Goal: Download file/media

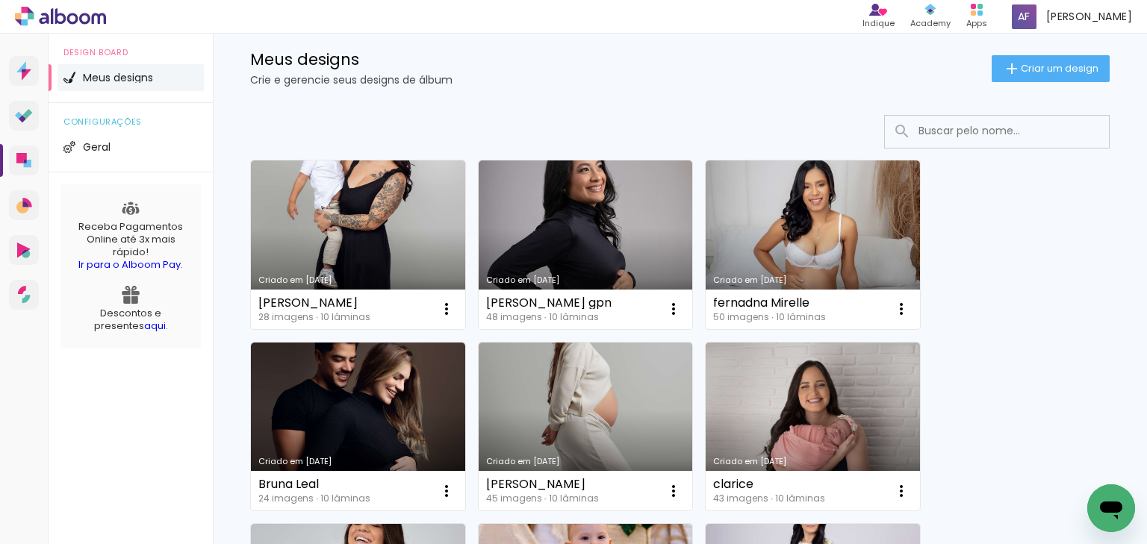
scroll to position [179, 0]
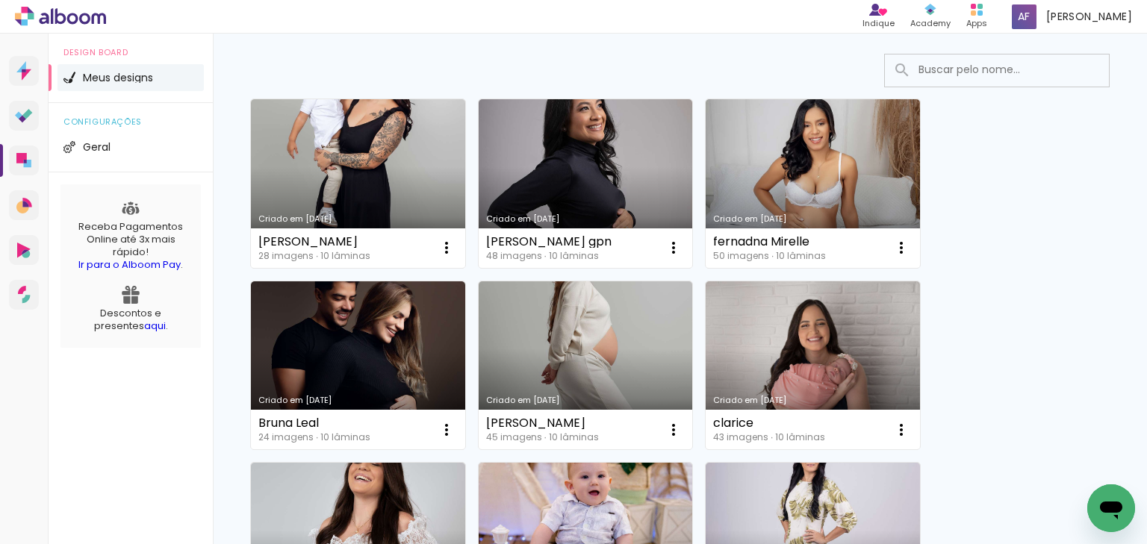
click at [983, 75] on input at bounding box center [1017, 69] width 213 height 31
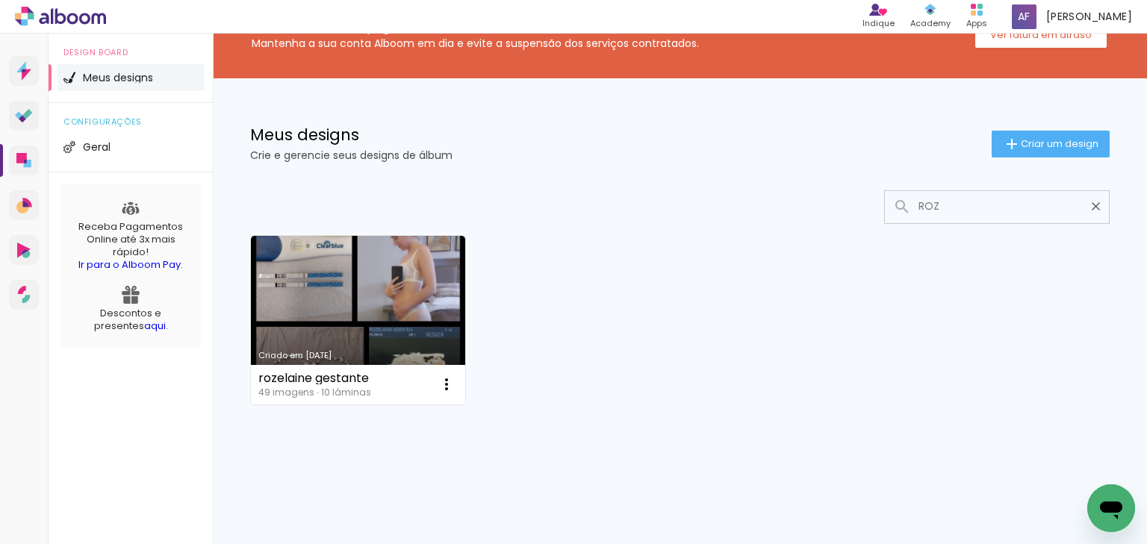
scroll to position [42, 0]
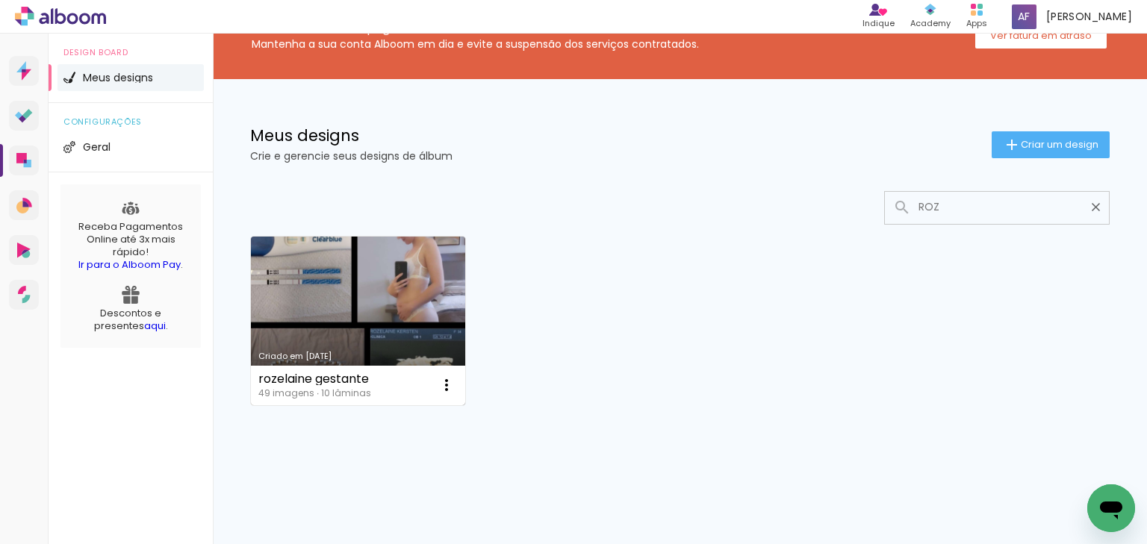
type input "ROZ"
type paper-input "ROZ"
click at [385, 320] on link "Criado em 24/04/25" at bounding box center [358, 321] width 214 height 169
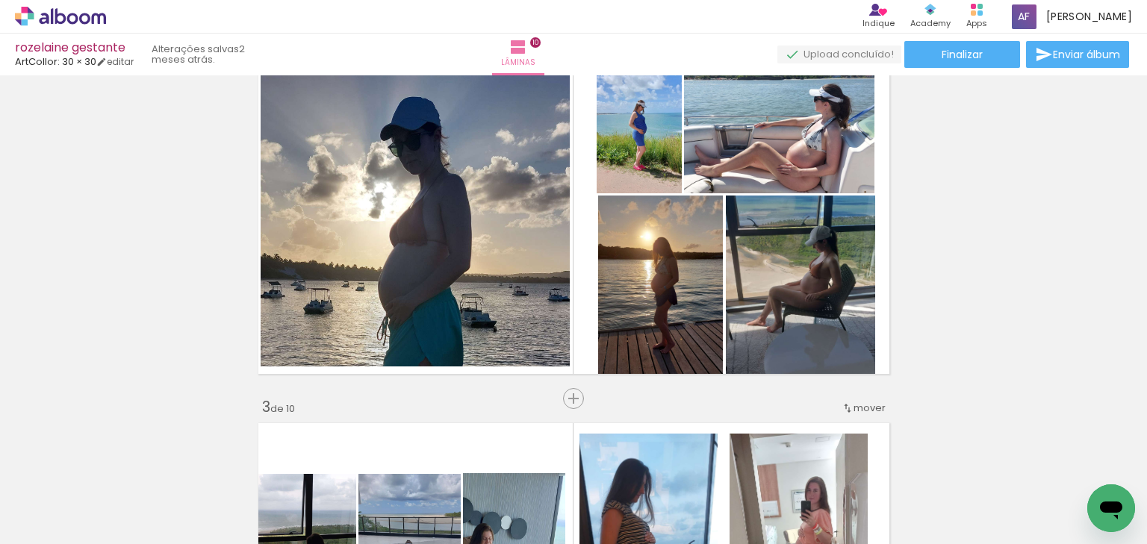
scroll to position [418, 0]
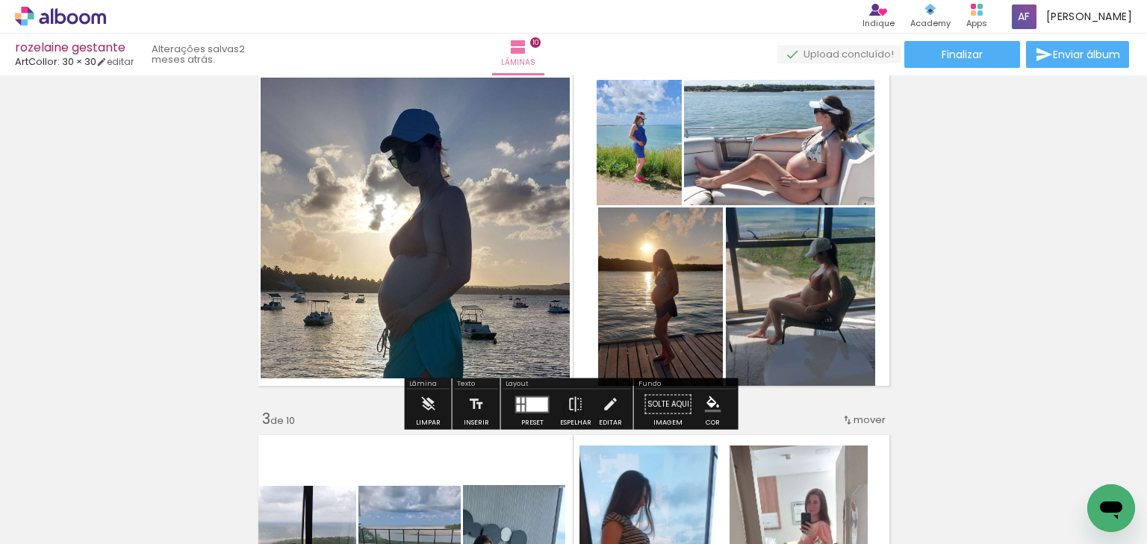
click at [633, 170] on quentale-photo at bounding box center [638, 142] width 85 height 125
click at [0, 0] on slot "P&B" at bounding box center [0, 0] width 0 height 0
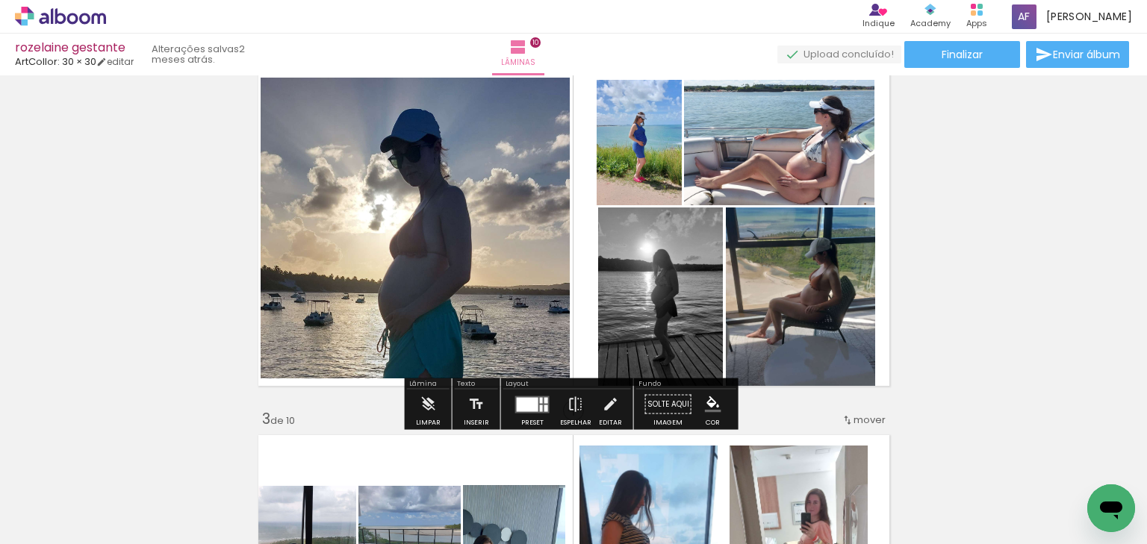
click at [0, 0] on slot "P&B" at bounding box center [0, 0] width 0 height 0
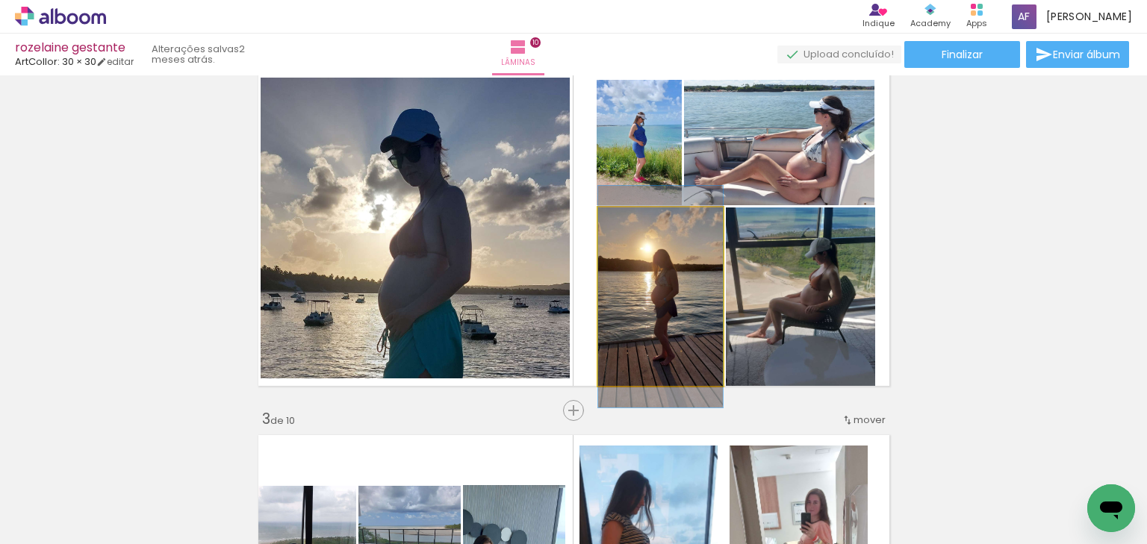
click at [620, 285] on quentale-photo at bounding box center [660, 297] width 125 height 178
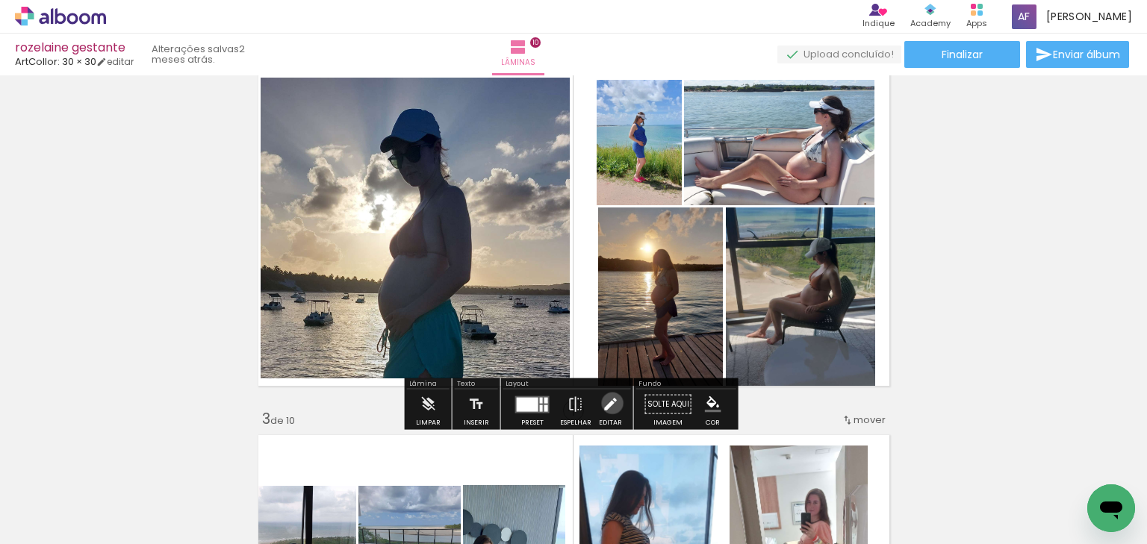
click at [608, 403] on iron-icon at bounding box center [610, 405] width 16 height 30
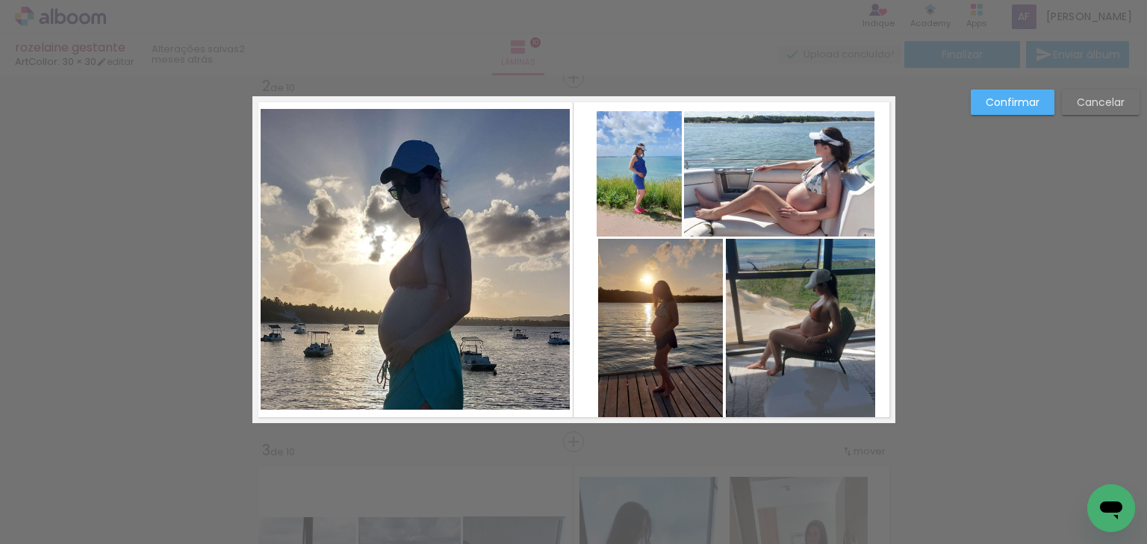
scroll to position [383, 0]
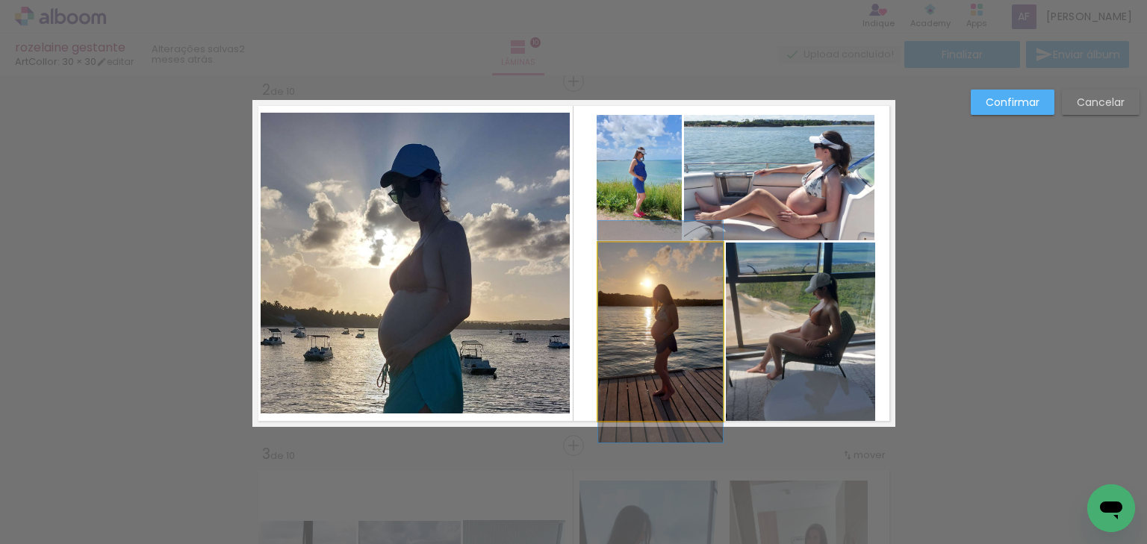
click at [621, 309] on quentale-photo at bounding box center [660, 332] width 125 height 178
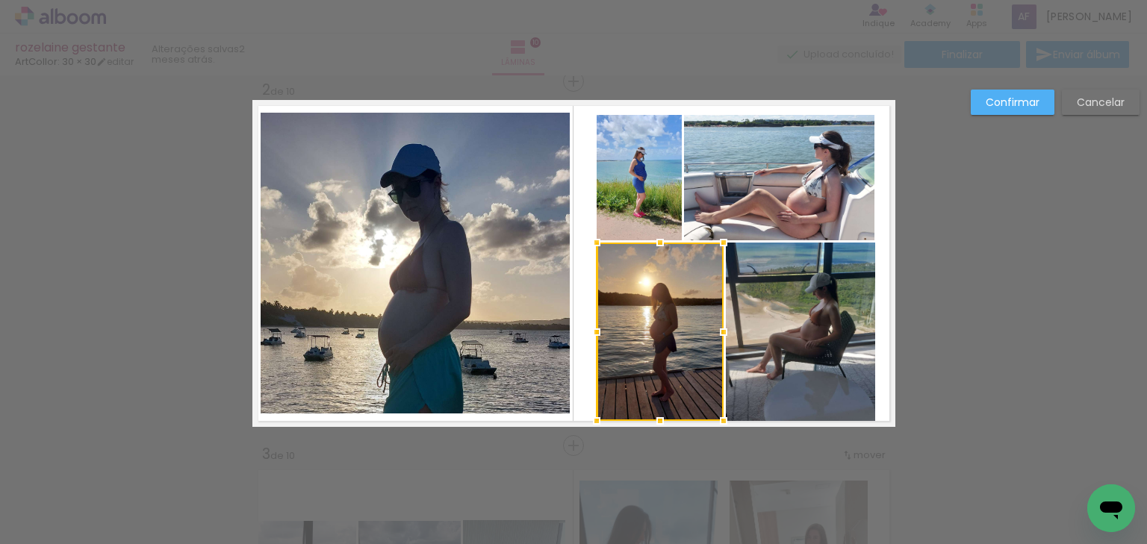
click at [596, 331] on div at bounding box center [597, 332] width 30 height 30
click at [0, 0] on slot "Confirmar" at bounding box center [0, 0] width 0 height 0
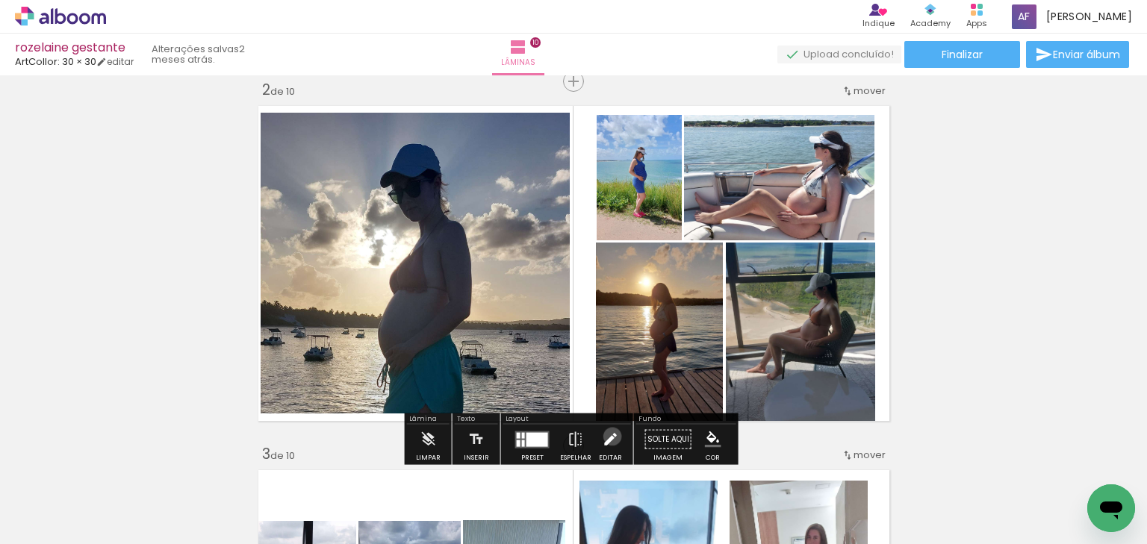
click at [608, 436] on iron-icon at bounding box center [610, 440] width 16 height 30
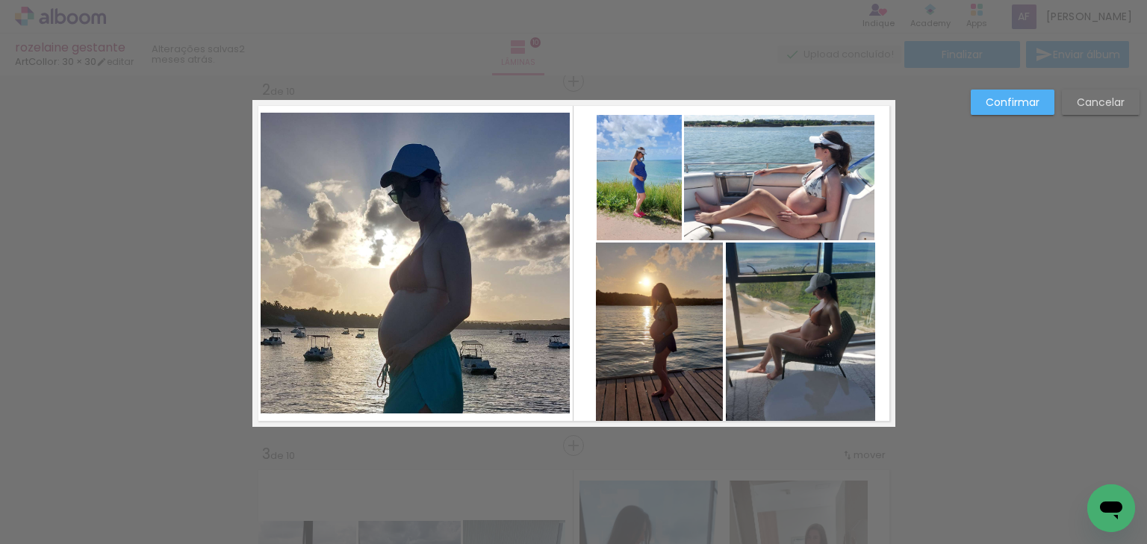
click at [630, 337] on quentale-photo at bounding box center [659, 332] width 127 height 178
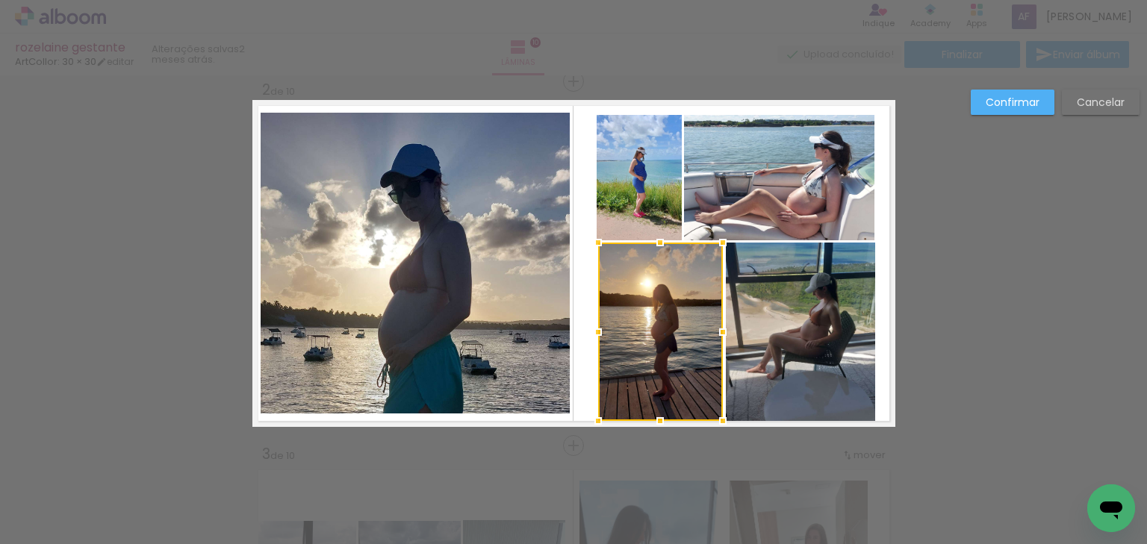
click at [590, 334] on div at bounding box center [598, 332] width 30 height 30
click at [0, 0] on slot "Confirmar" at bounding box center [0, 0] width 0 height 0
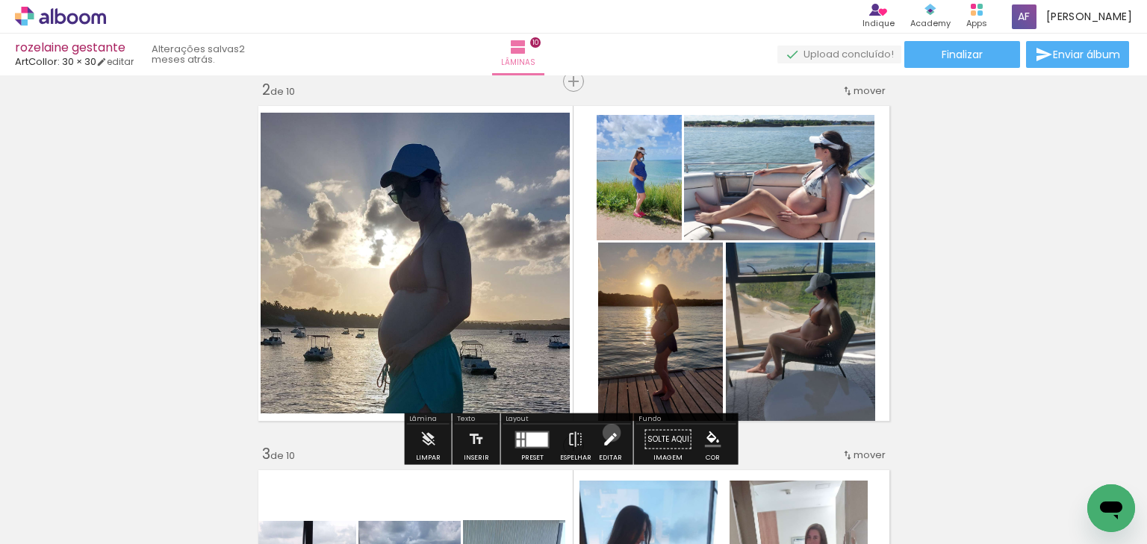
drag, startPoint x: 608, startPoint y: 432, endPoint x: 627, endPoint y: 333, distance: 101.2
click at [608, 429] on iron-icon at bounding box center [610, 440] width 16 height 30
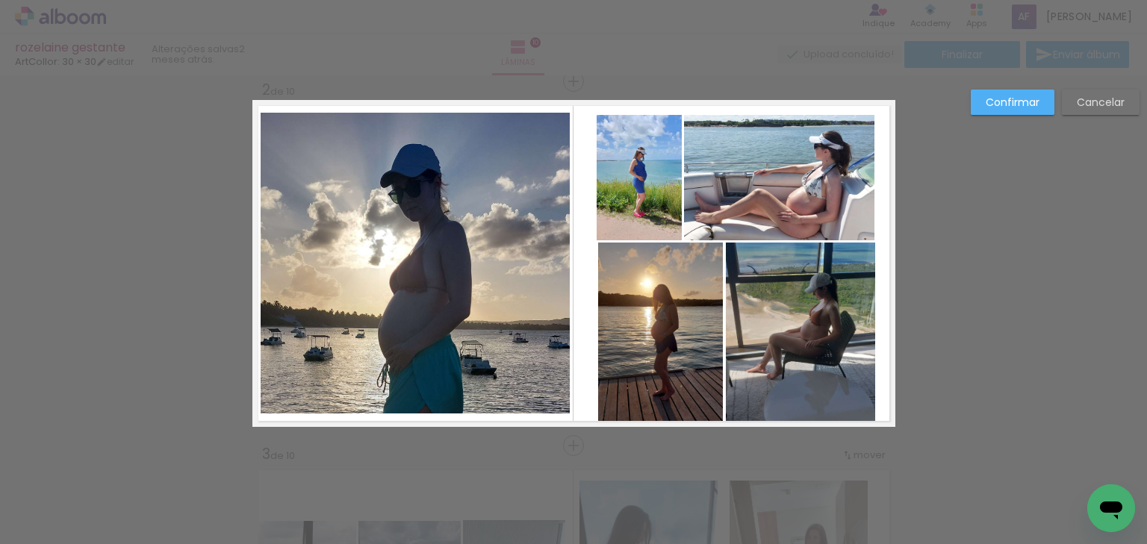
click at [627, 331] on quentale-photo at bounding box center [660, 332] width 125 height 178
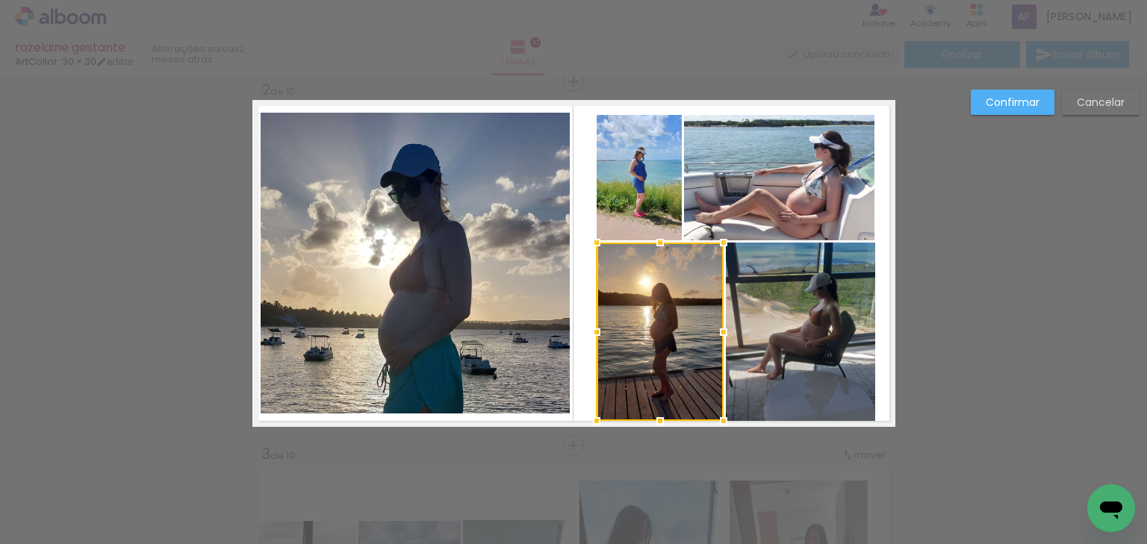
click at [598, 334] on div at bounding box center [597, 332] width 30 height 30
click at [1035, 110] on paper-button "Confirmar" at bounding box center [1012, 102] width 84 height 25
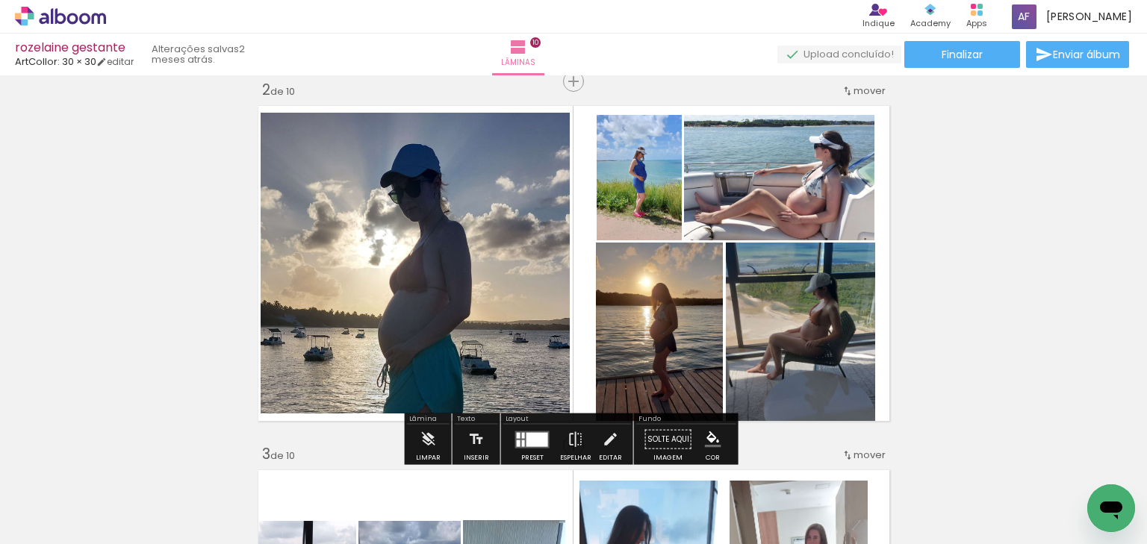
click at [612, 434] on iron-icon at bounding box center [610, 440] width 16 height 30
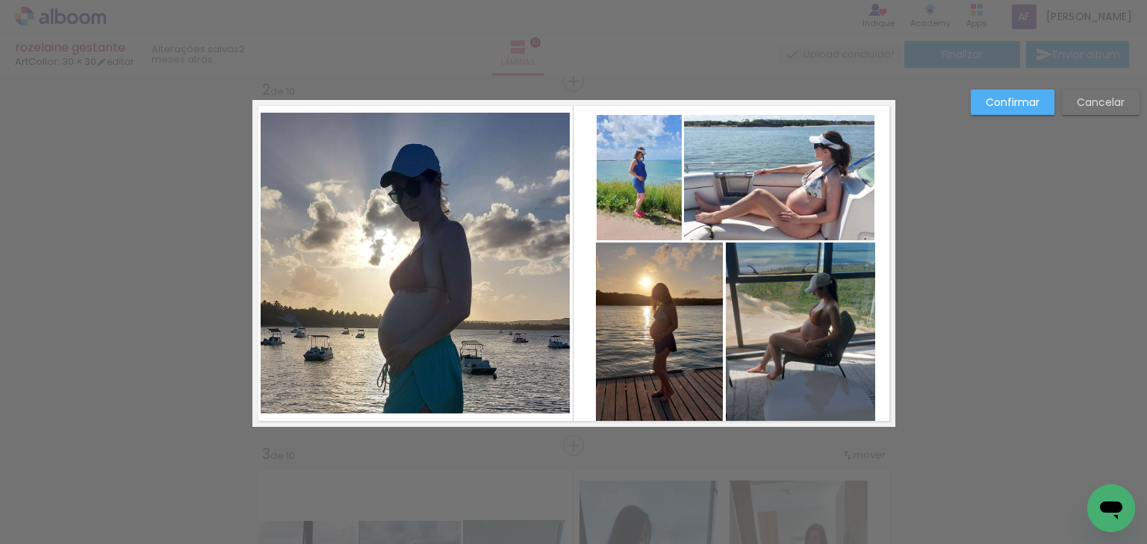
click at [619, 166] on quentale-photo at bounding box center [638, 177] width 85 height 125
click at [592, 175] on div at bounding box center [596, 178] width 30 height 30
click at [0, 0] on slot "Confirmar" at bounding box center [0, 0] width 0 height 0
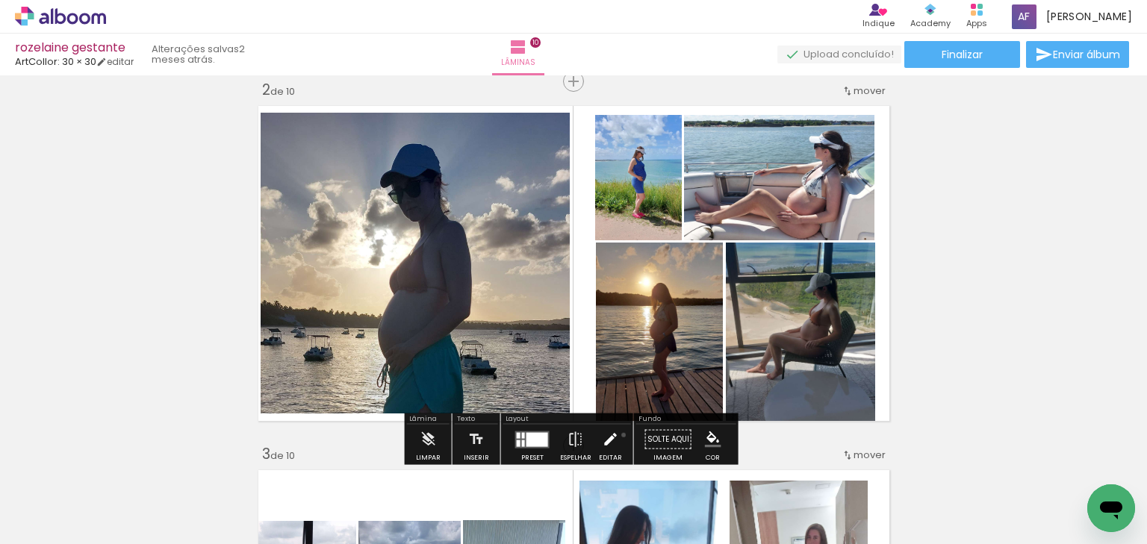
click at [619, 434] on paper-button "Editar" at bounding box center [610, 444] width 31 height 38
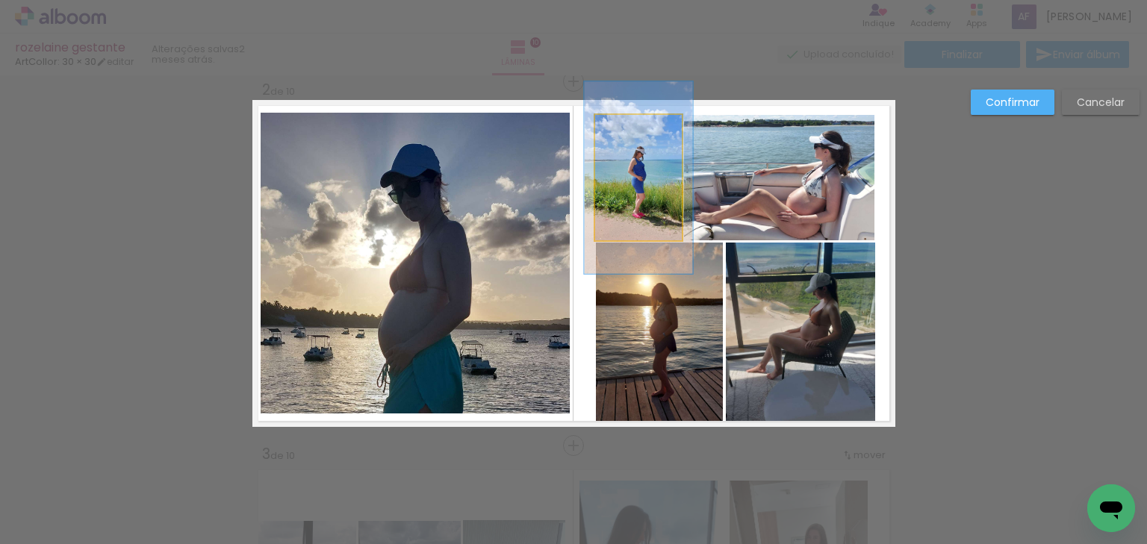
click at [603, 149] on quentale-photo at bounding box center [638, 177] width 87 height 125
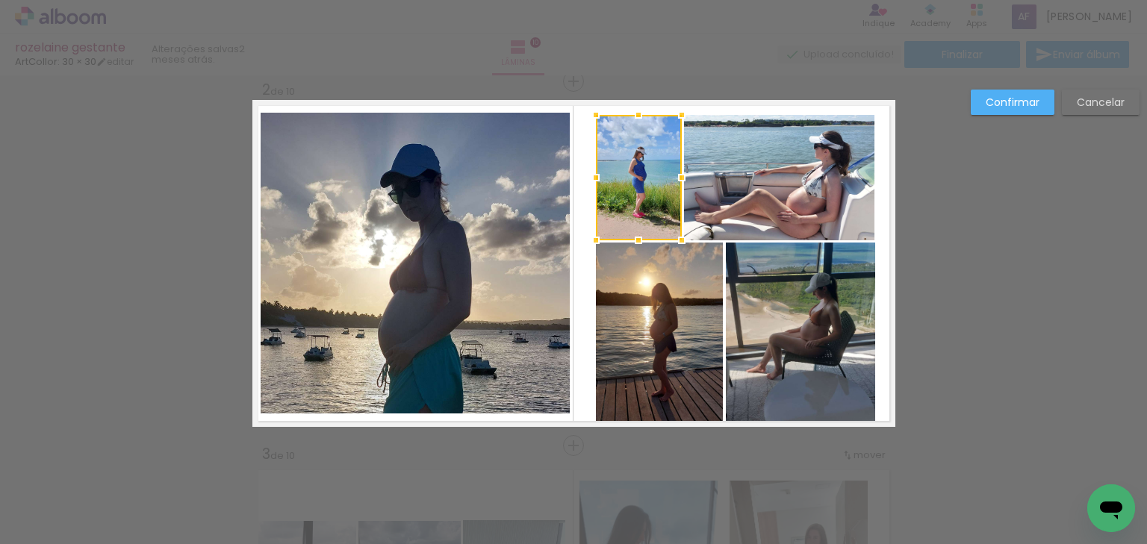
click at [591, 176] on div at bounding box center [596, 178] width 30 height 30
click at [1011, 109] on paper-button "Confirmar" at bounding box center [1012, 102] width 84 height 25
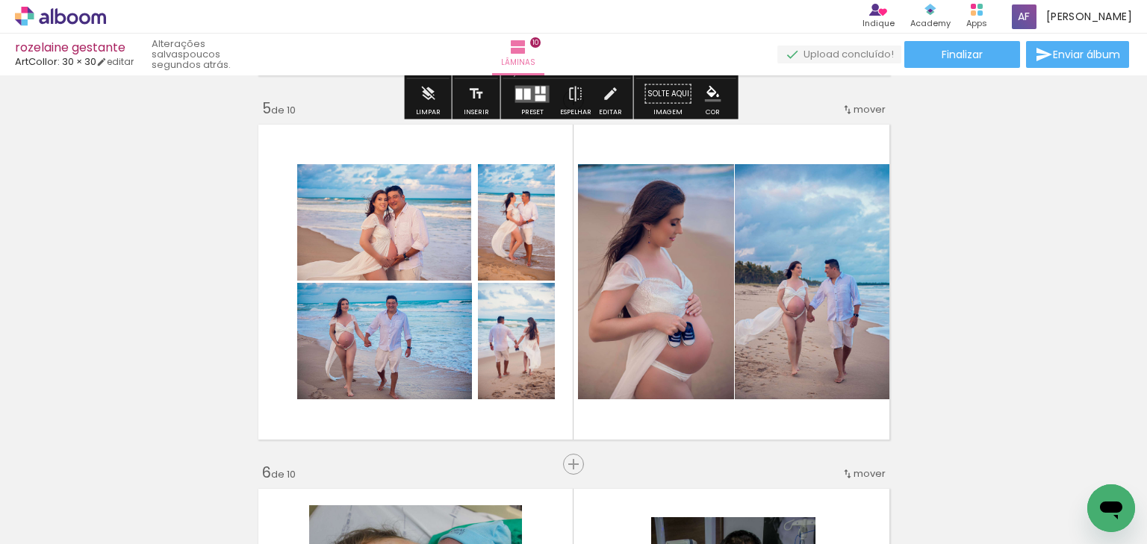
scroll to position [1458, 0]
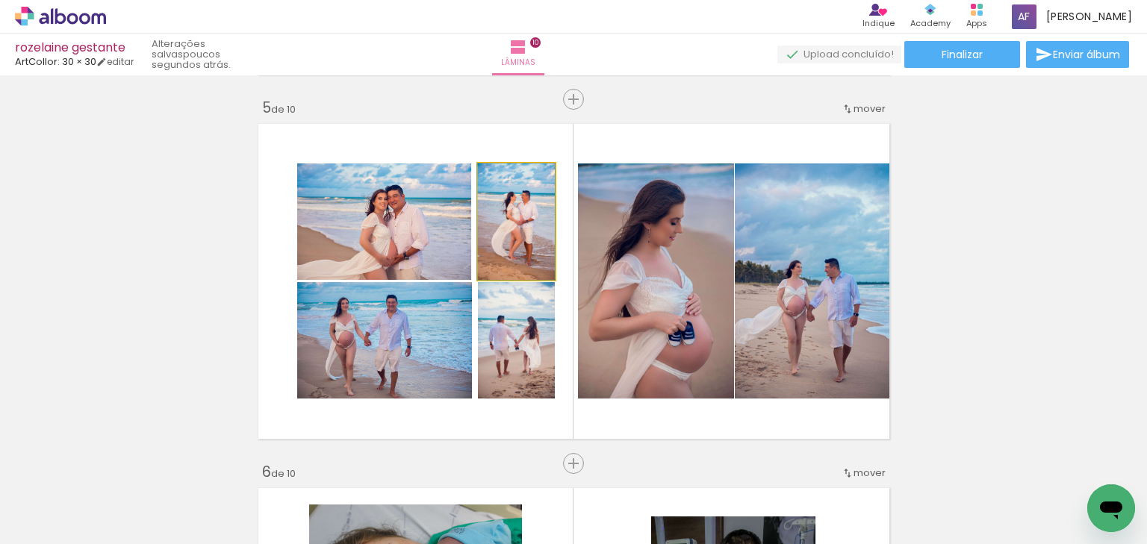
click at [514, 237] on quentale-photo at bounding box center [516, 221] width 77 height 116
drag, startPoint x: 517, startPoint y: 230, endPoint x: 498, endPoint y: 231, distance: 18.7
drag, startPoint x: 502, startPoint y: 231, endPoint x: 487, endPoint y: 231, distance: 14.9
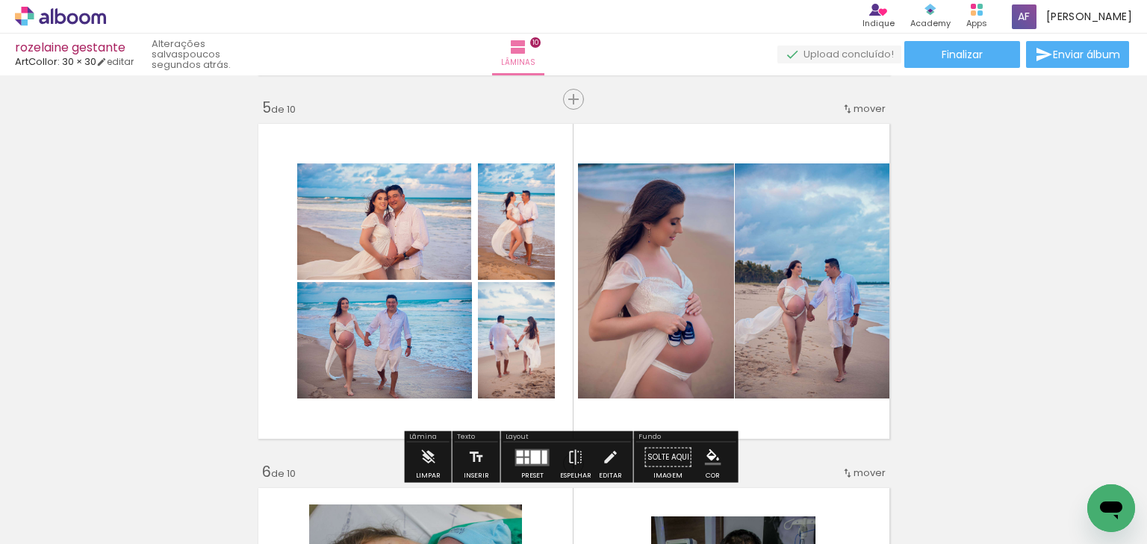
click at [535, 264] on quentale-photo at bounding box center [516, 221] width 77 height 116
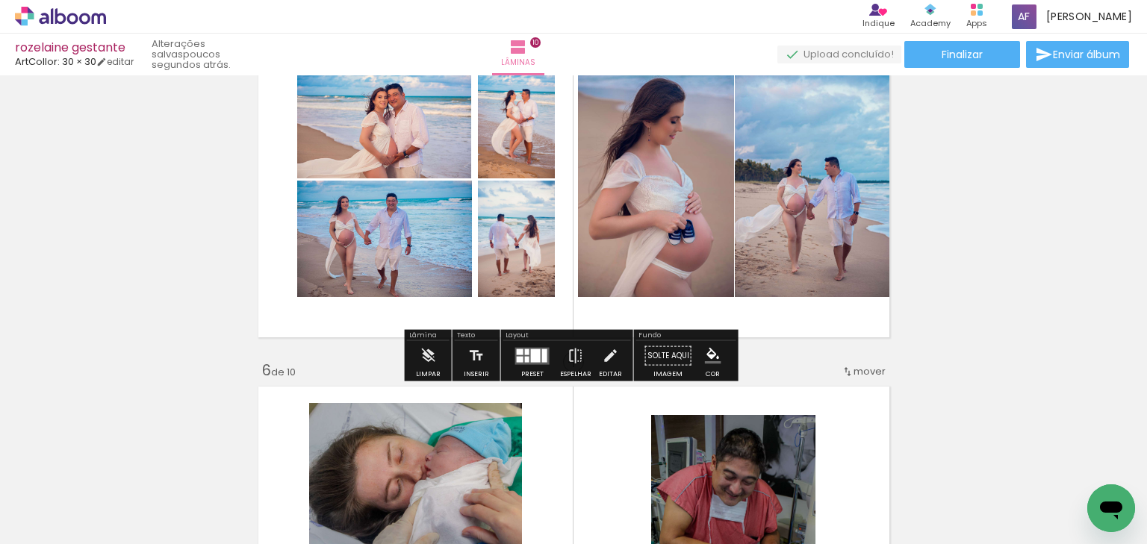
scroll to position [1577, 0]
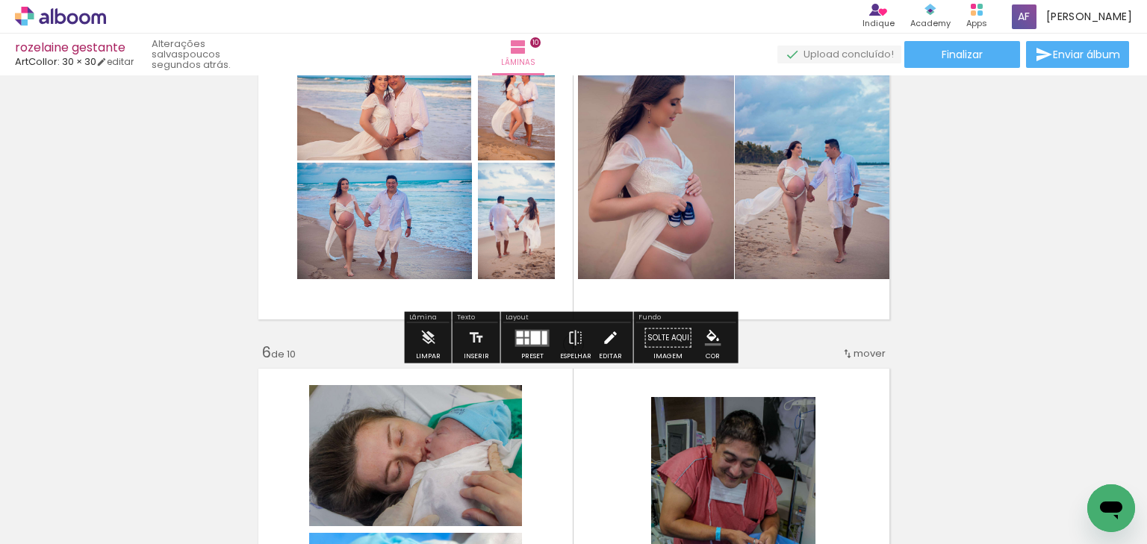
click at [603, 337] on iron-icon at bounding box center [610, 338] width 16 height 30
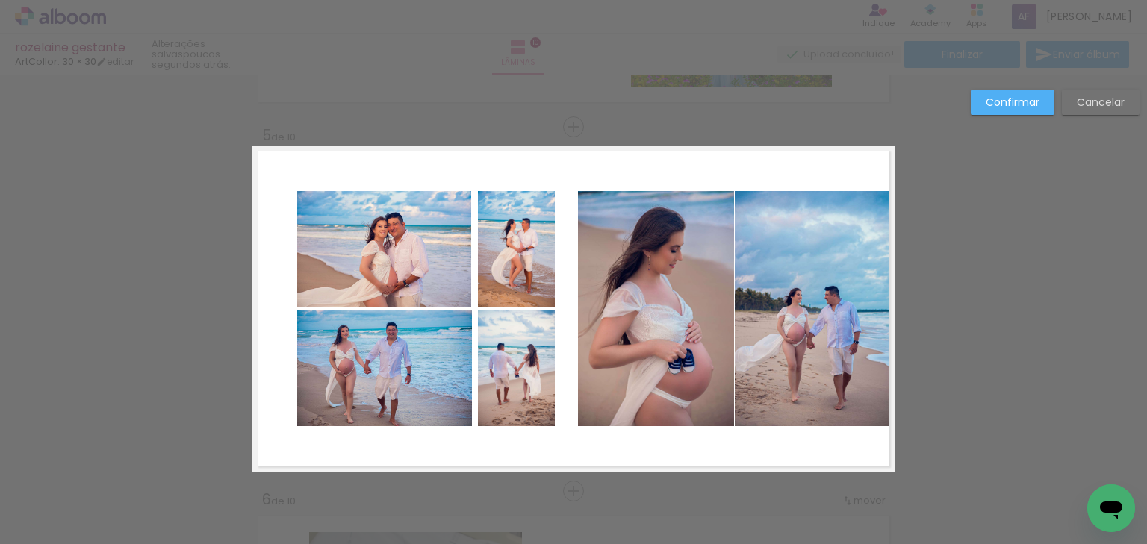
scroll to position [1421, 0]
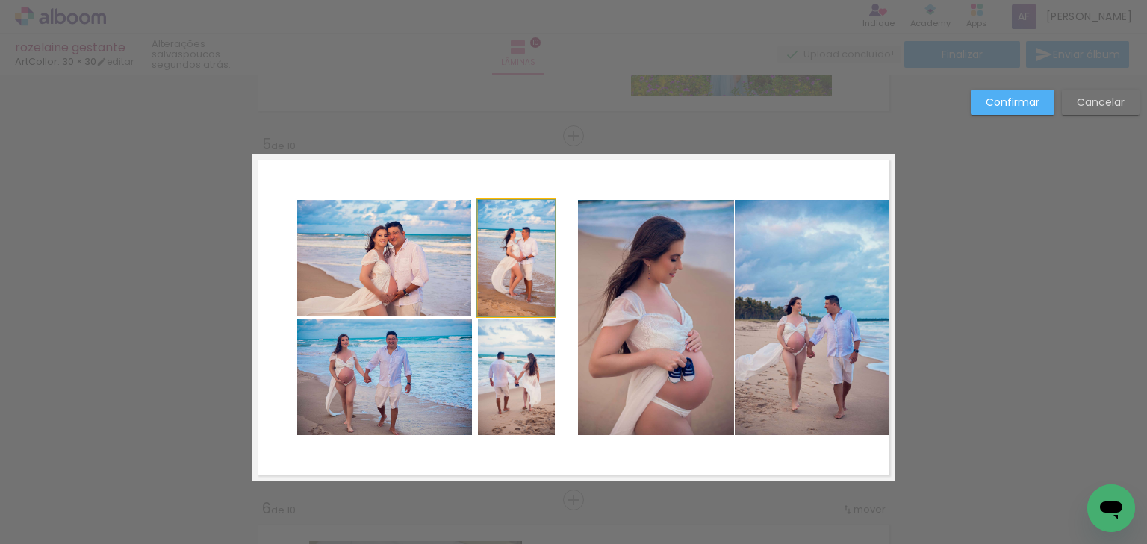
drag, startPoint x: 499, startPoint y: 277, endPoint x: 476, endPoint y: 277, distance: 22.4
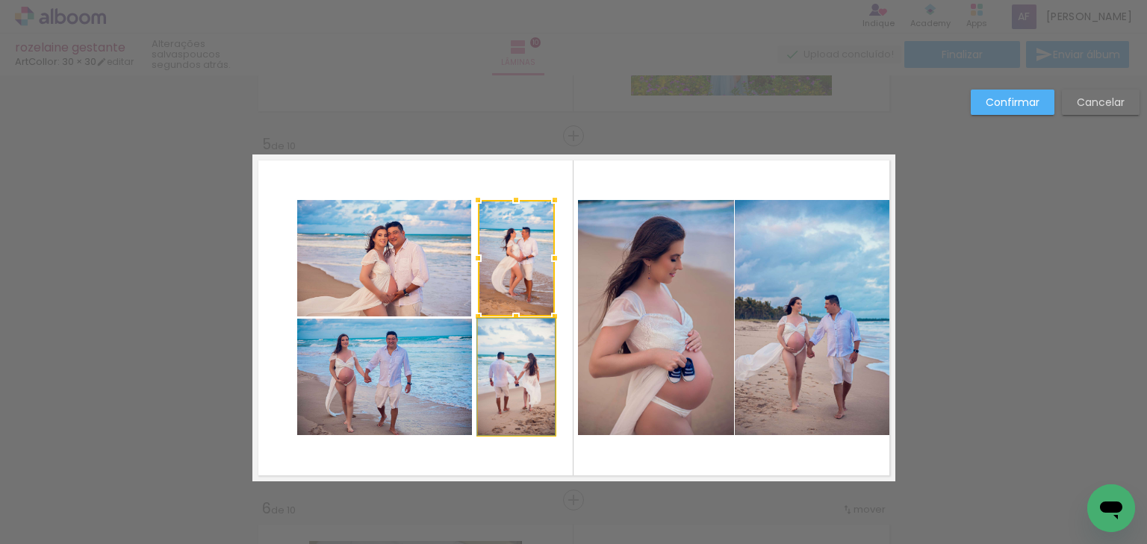
drag, startPoint x: 490, startPoint y: 375, endPoint x: 469, endPoint y: 373, distance: 21.0
click at [469, 373] on quentale-layouter at bounding box center [573, 318] width 643 height 327
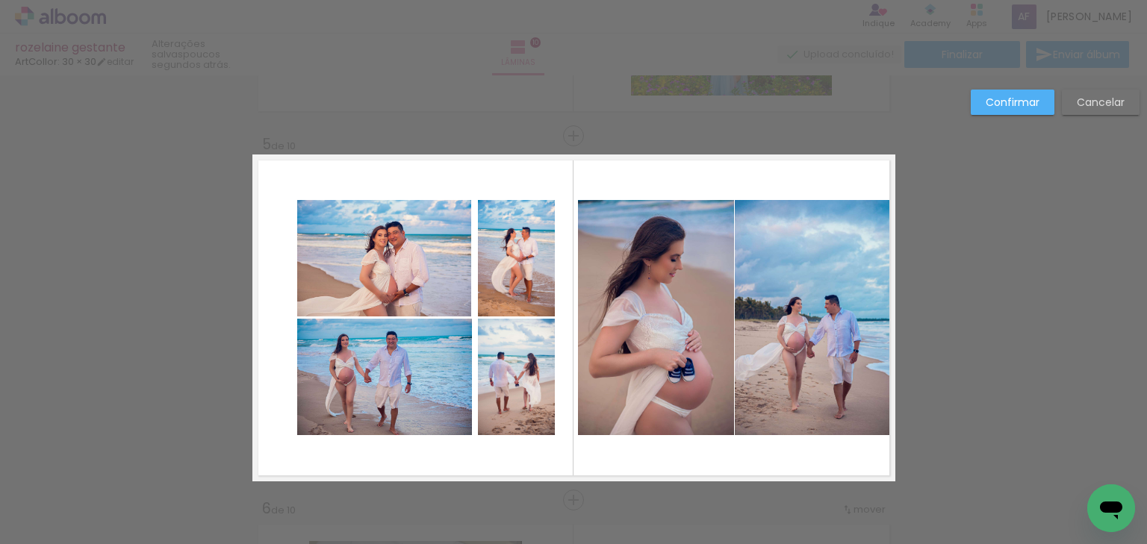
click at [504, 362] on quentale-photo at bounding box center [516, 377] width 77 height 116
click at [506, 349] on div at bounding box center [513, 378] width 77 height 116
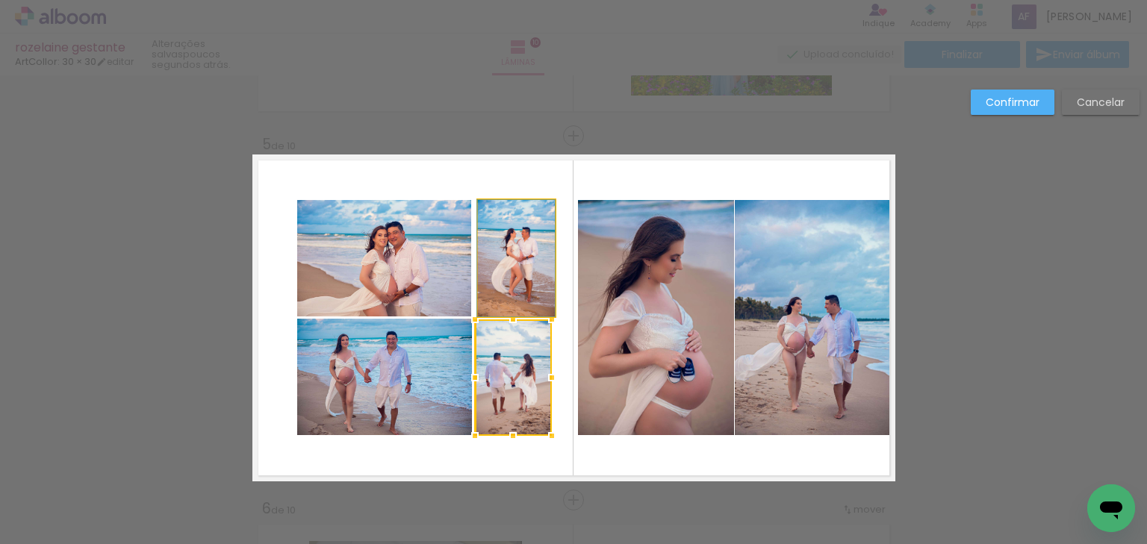
click at [508, 251] on quentale-photo at bounding box center [516, 258] width 77 height 116
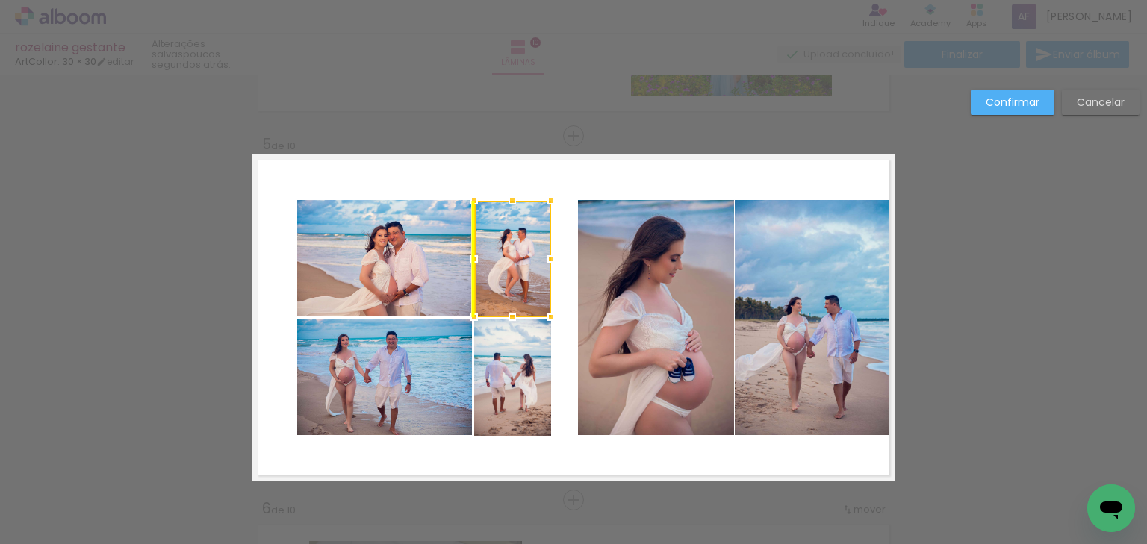
click at [505, 258] on div at bounding box center [512, 259] width 77 height 116
click at [0, 0] on slot "Confirmar" at bounding box center [0, 0] width 0 height 0
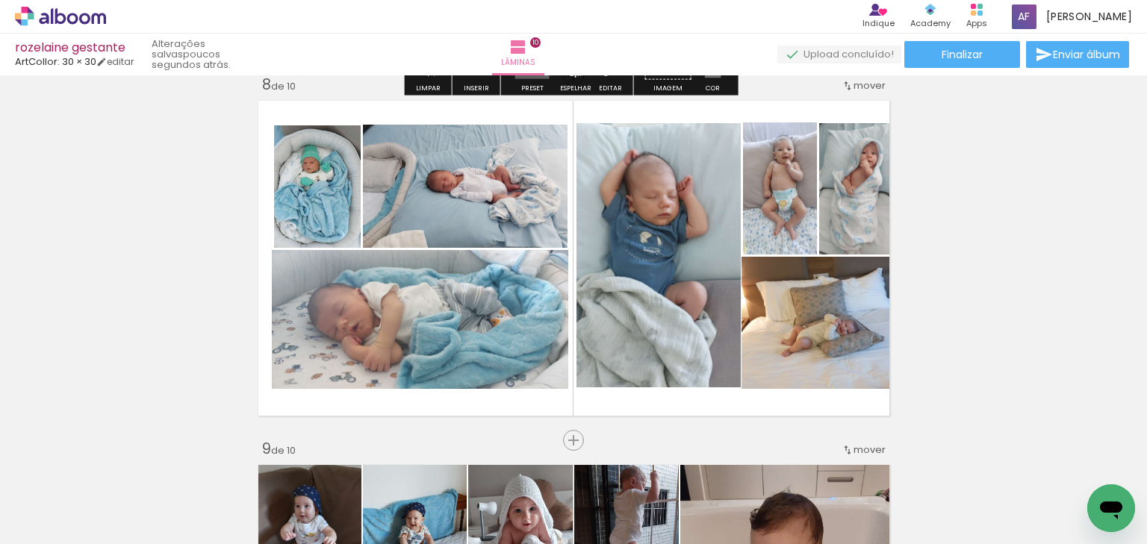
scroll to position [2616, 0]
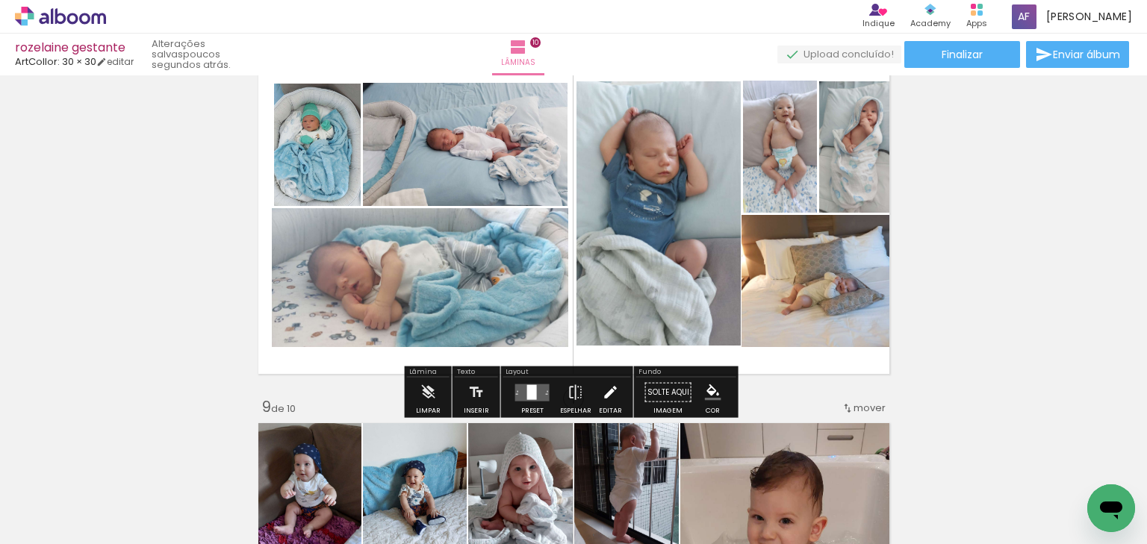
click at [602, 391] on iron-icon at bounding box center [610, 393] width 16 height 30
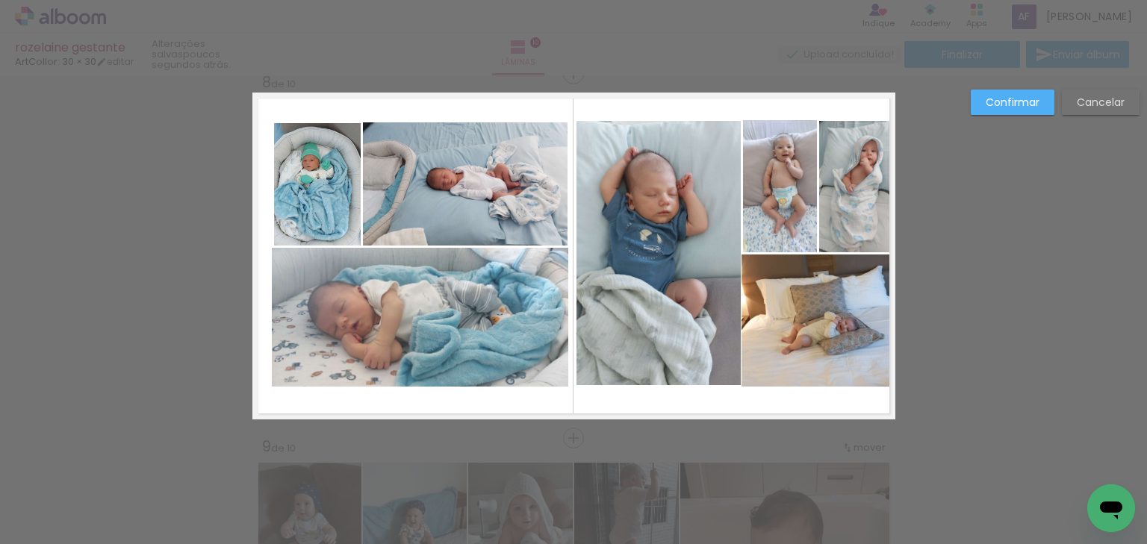
scroll to position [2569, 0]
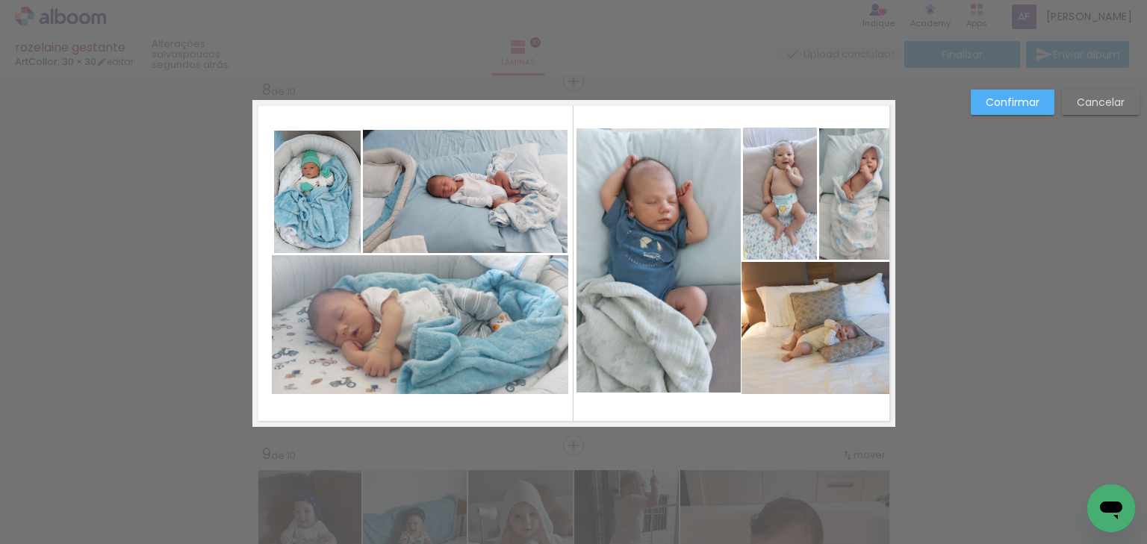
click at [291, 323] on quentale-photo at bounding box center [420, 324] width 296 height 139
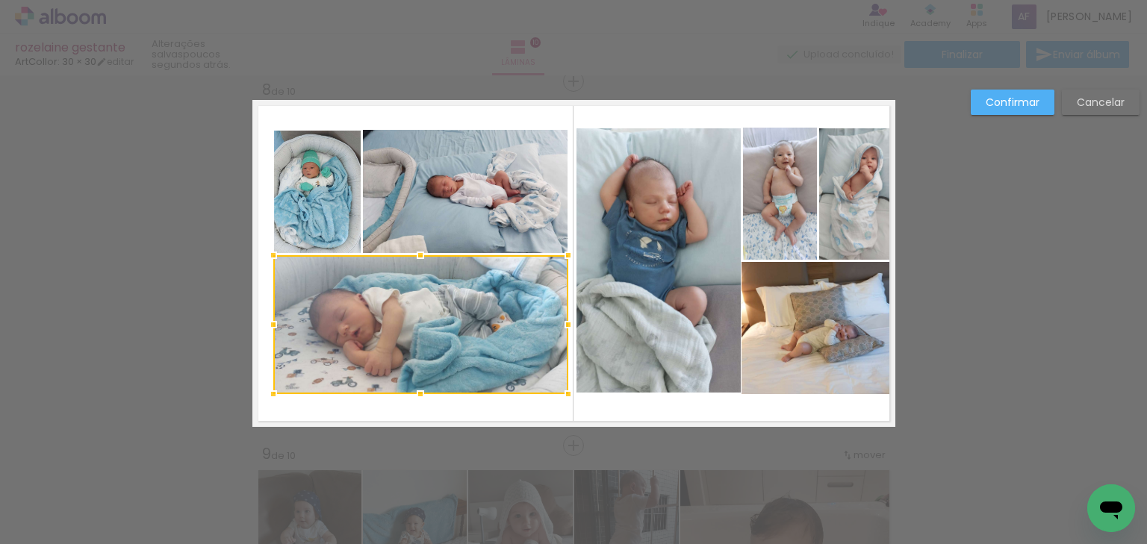
click at [272, 321] on div at bounding box center [273, 325] width 30 height 30
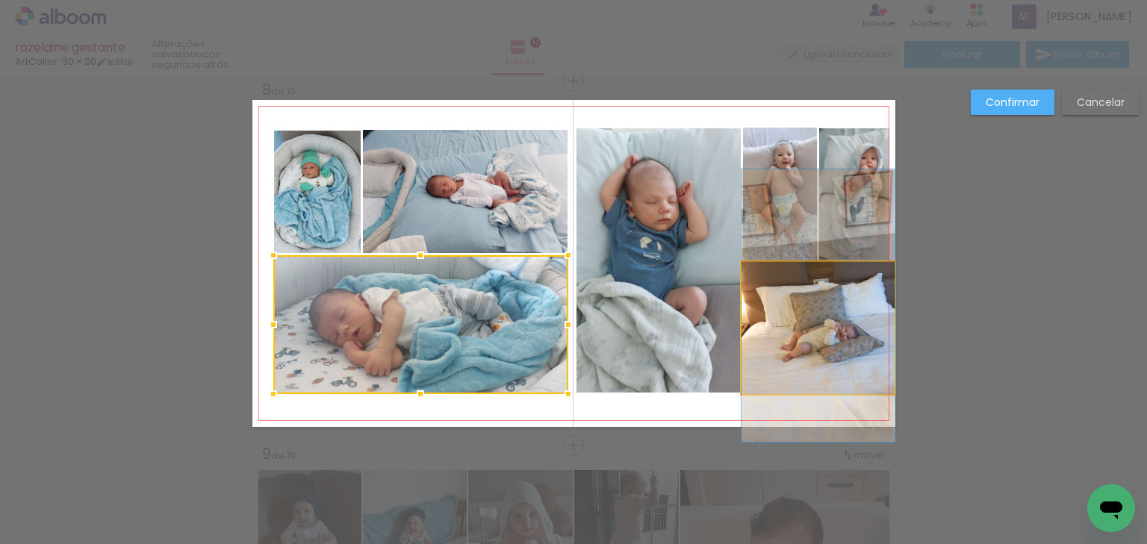
click at [806, 340] on quentale-photo at bounding box center [818, 328] width 154 height 132
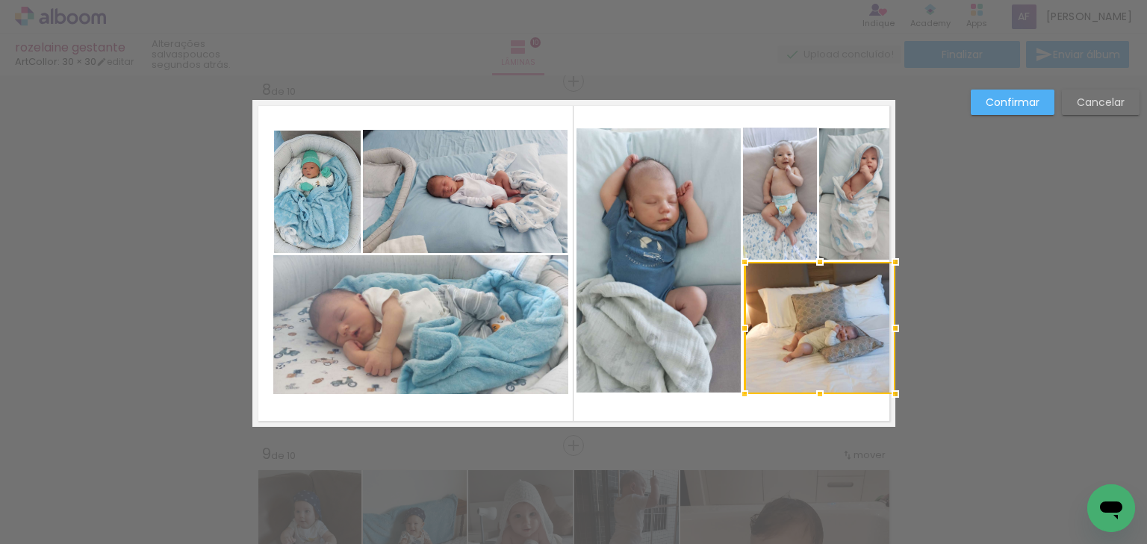
click at [742, 325] on div at bounding box center [744, 329] width 30 height 30
click at [0, 0] on slot "Confirmar" at bounding box center [0, 0] width 0 height 0
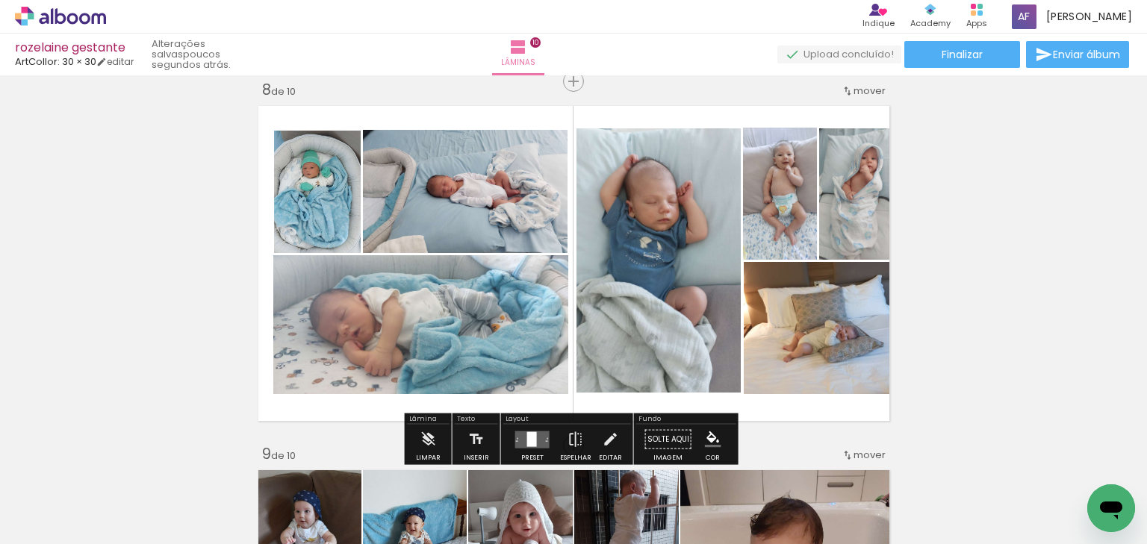
click at [609, 434] on iron-icon at bounding box center [610, 440] width 16 height 30
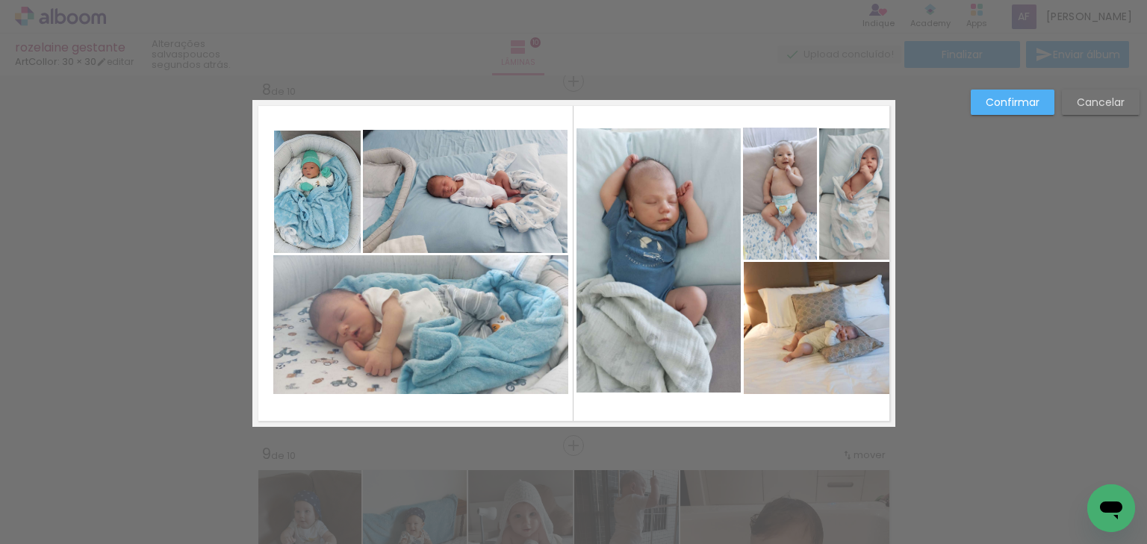
click at [627, 367] on quentale-photo at bounding box center [658, 260] width 164 height 264
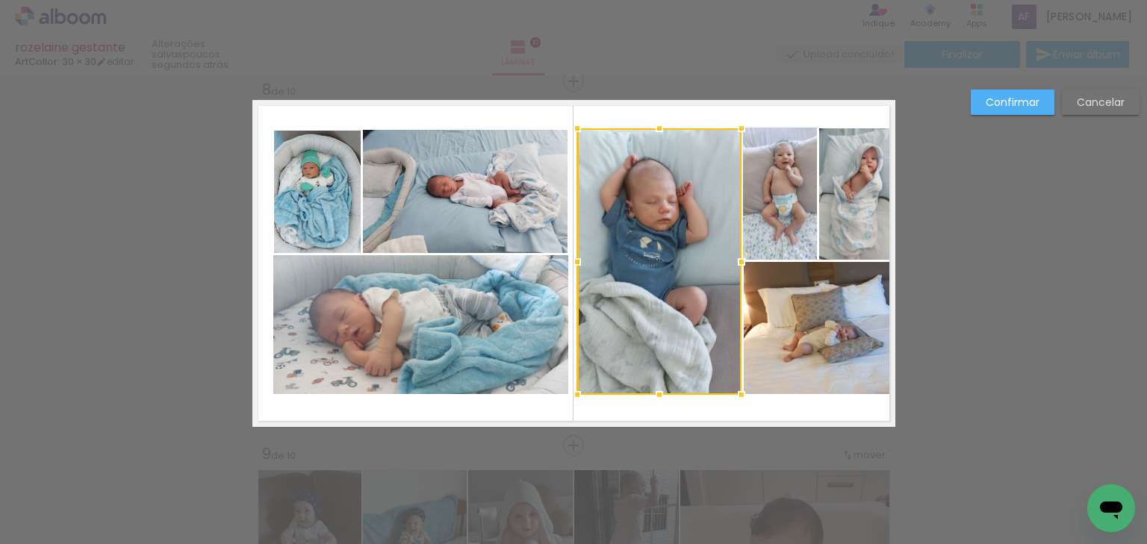
click at [654, 393] on div at bounding box center [659, 395] width 30 height 30
click at [655, 130] on div at bounding box center [659, 131] width 30 height 30
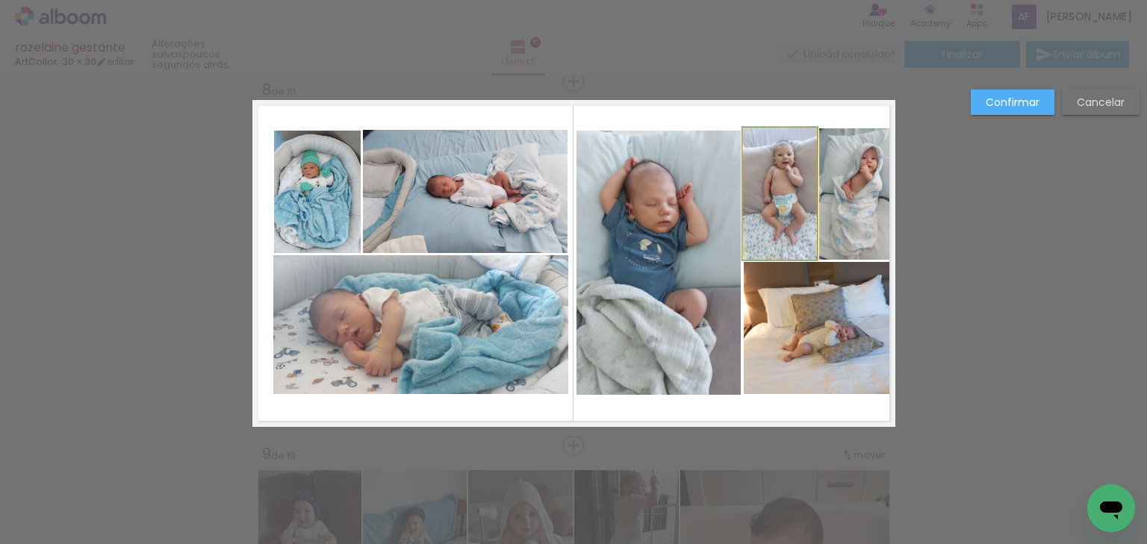
click at [750, 185] on quentale-photo at bounding box center [780, 194] width 74 height 132
click at [771, 128] on div at bounding box center [780, 128] width 30 height 30
click at [855, 170] on quentale-photo at bounding box center [854, 194] width 70 height 132
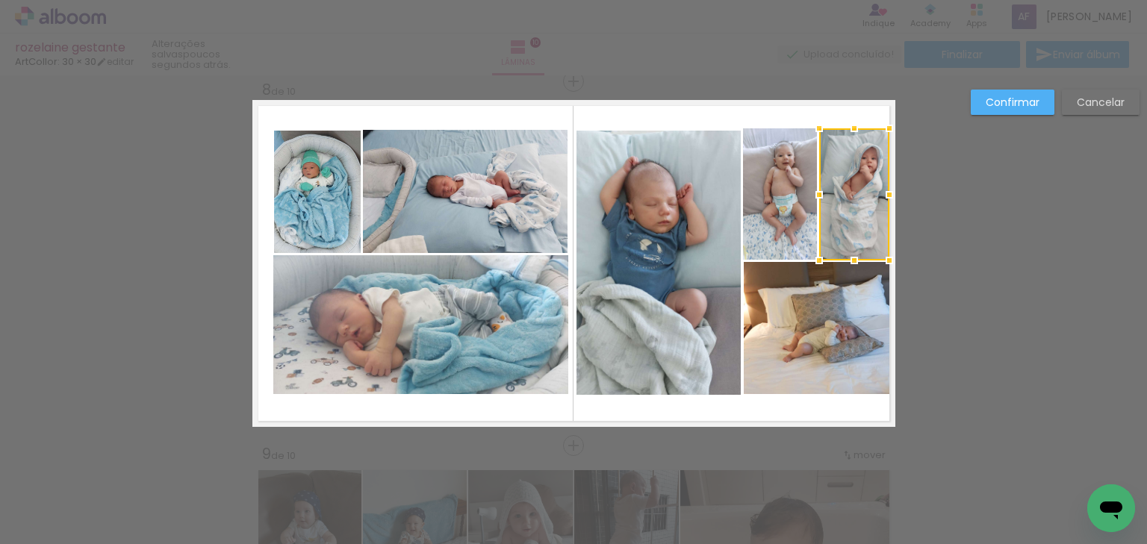
click at [696, 177] on quentale-photo at bounding box center [658, 263] width 164 height 264
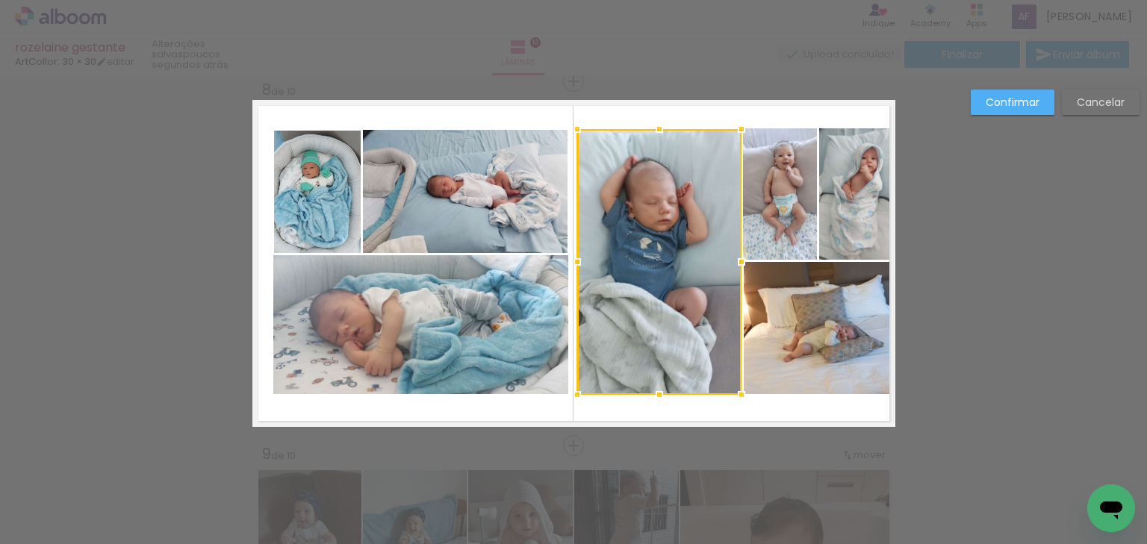
click at [653, 125] on div at bounding box center [659, 129] width 30 height 30
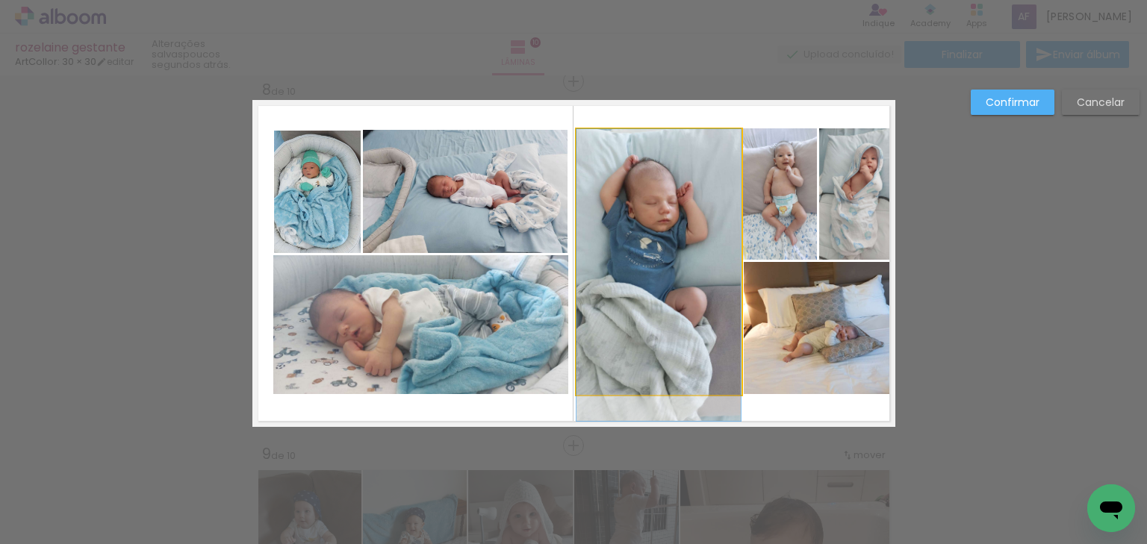
click at [612, 187] on quentale-photo at bounding box center [658, 262] width 164 height 266
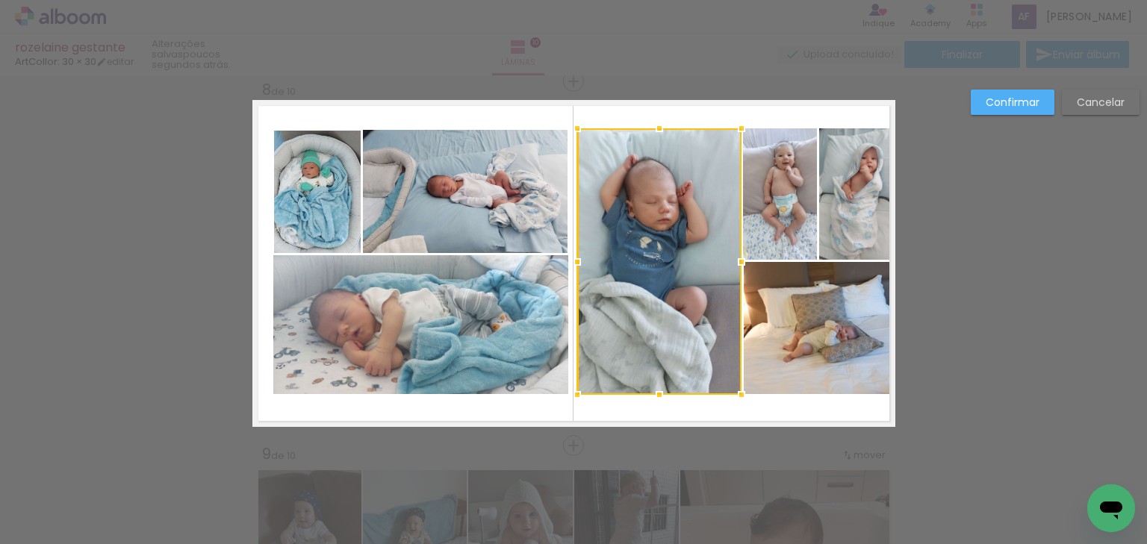
click at [656, 128] on div at bounding box center [659, 128] width 30 height 30
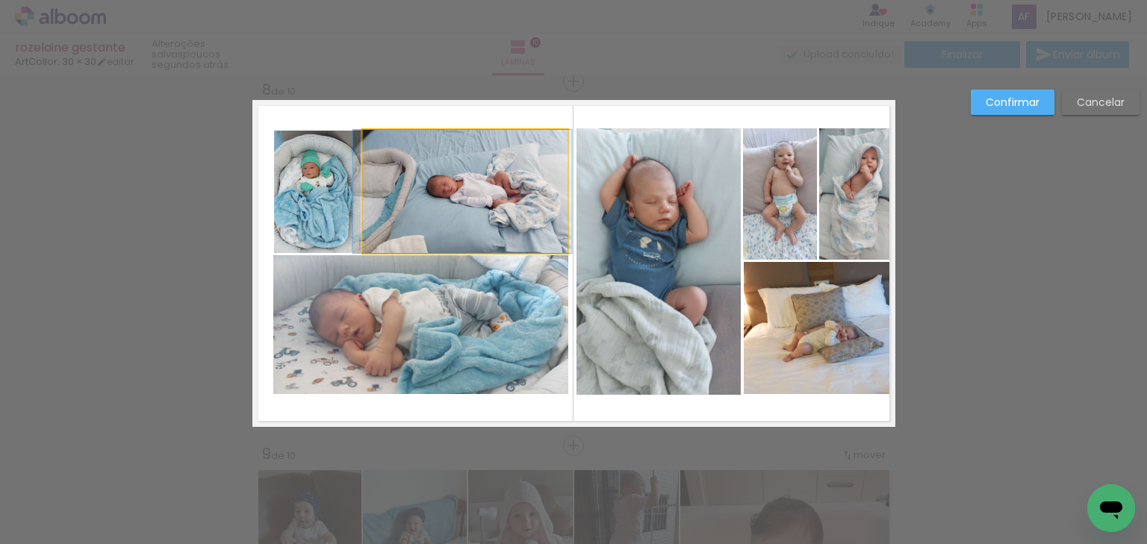
click at [514, 203] on quentale-photo at bounding box center [465, 191] width 205 height 123
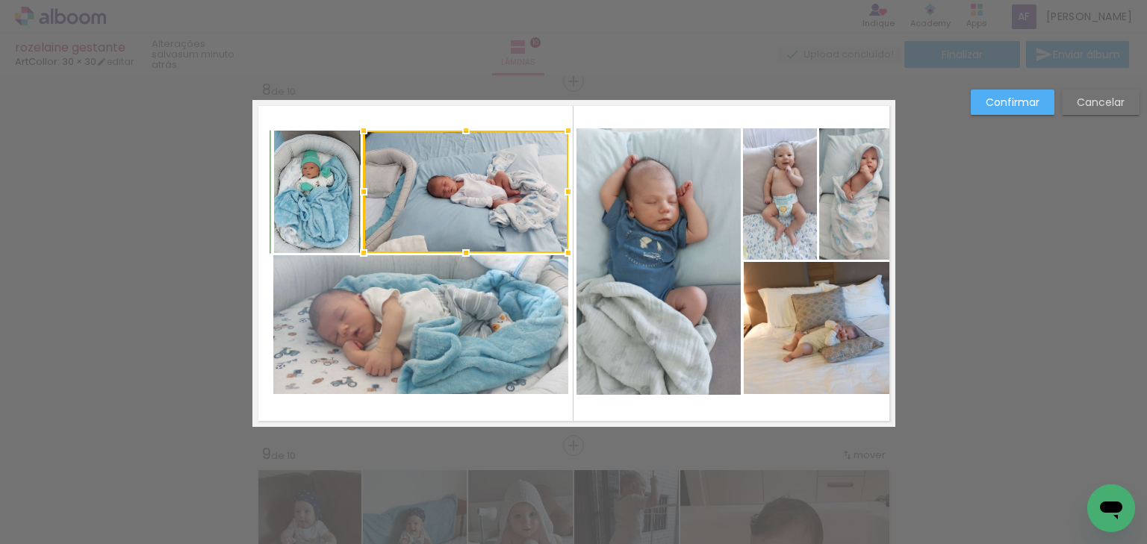
click at [467, 128] on div at bounding box center [466, 131] width 30 height 30
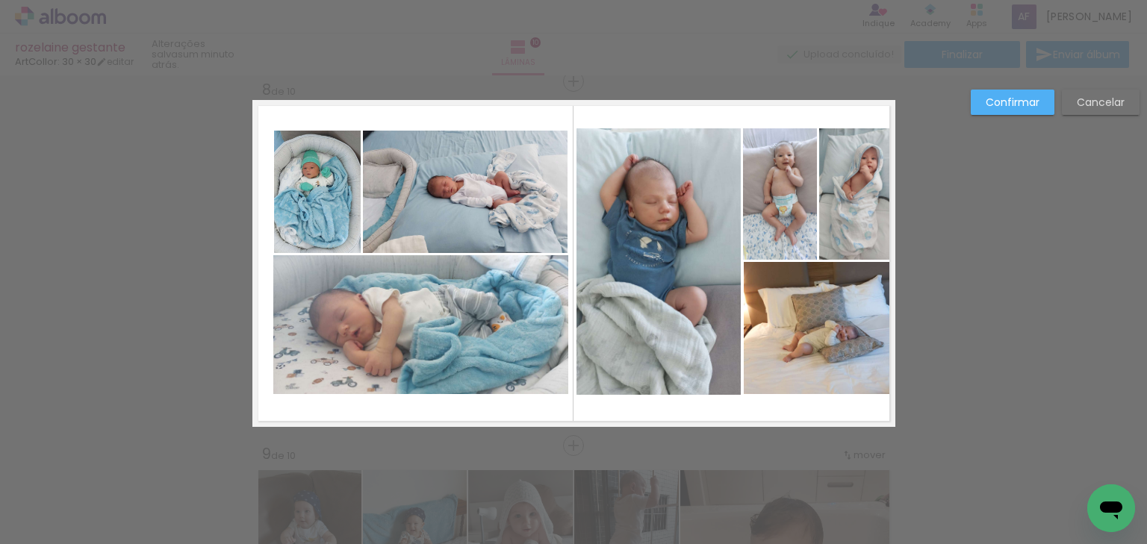
click at [1024, 110] on paper-button "Confirmar" at bounding box center [1012, 102] width 84 height 25
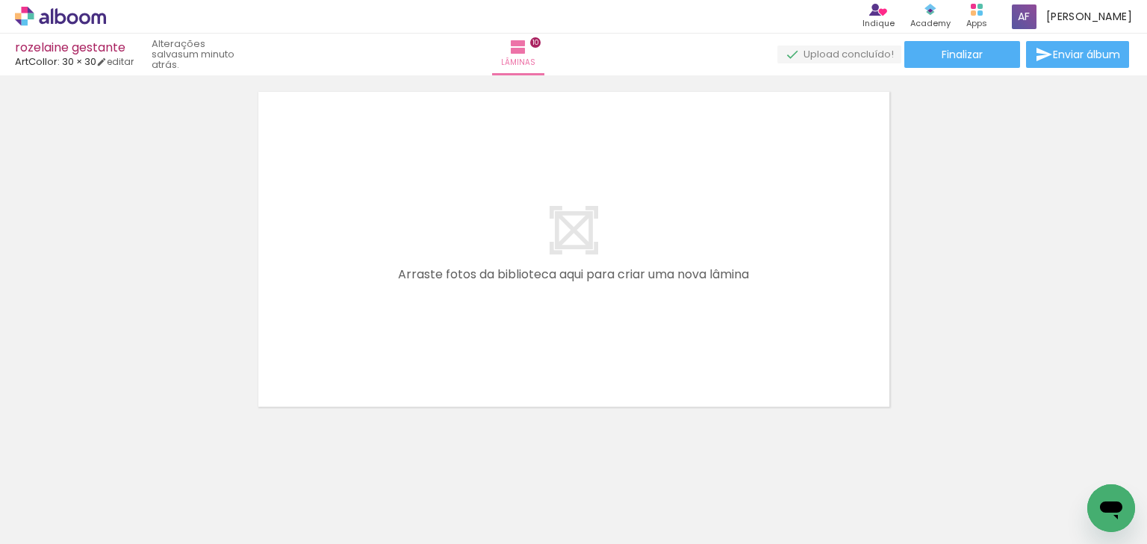
scroll to position [3690, 0]
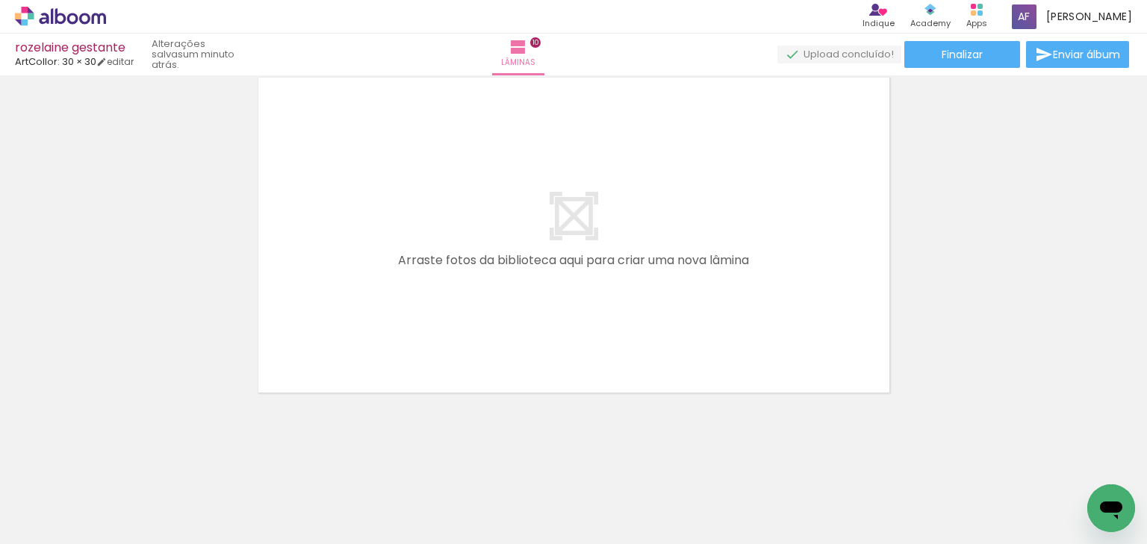
click at [982, 36] on div "rozelaine gestante ArtCollor: 30 × 30 editar um minuto atrás. Lâminas 10 Finali…" at bounding box center [573, 37] width 1147 height 75
click at [973, 63] on paper-button "Finalizar" at bounding box center [962, 54] width 116 height 27
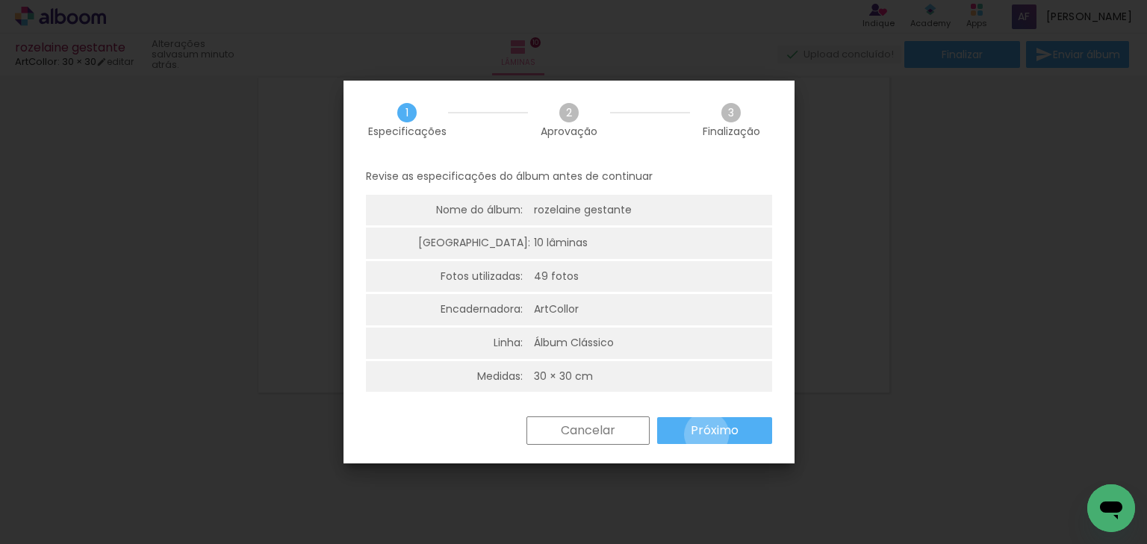
click at [0, 0] on slot "Próximo" at bounding box center [0, 0] width 0 height 0
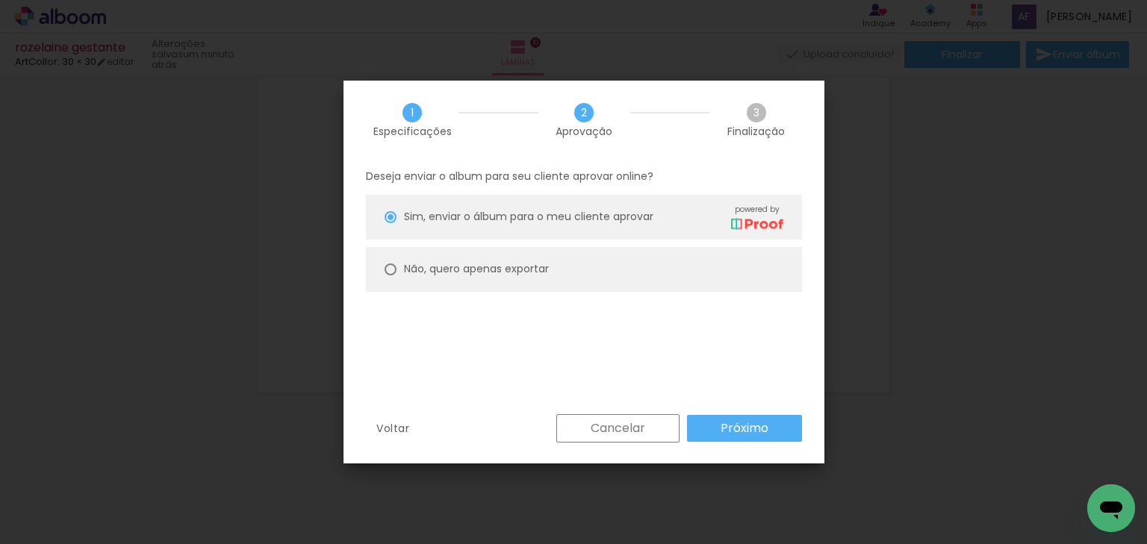
drag, startPoint x: 530, startPoint y: 265, endPoint x: 723, endPoint y: 412, distance: 242.9
click at [0, 0] on slot "Não, quero apenas exportar" at bounding box center [0, 0] width 0 height 0
type paper-radio-button "on"
click at [733, 415] on paper-button "Próximo" at bounding box center [744, 428] width 115 height 27
type input "Alta, 300 DPI"
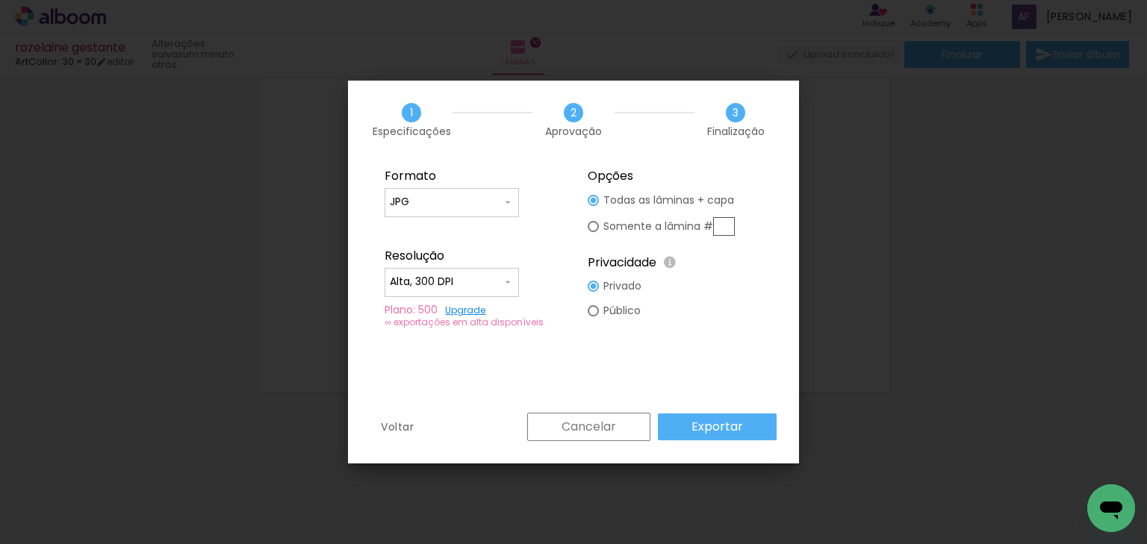
click at [0, 0] on slot "Exportar" at bounding box center [0, 0] width 0 height 0
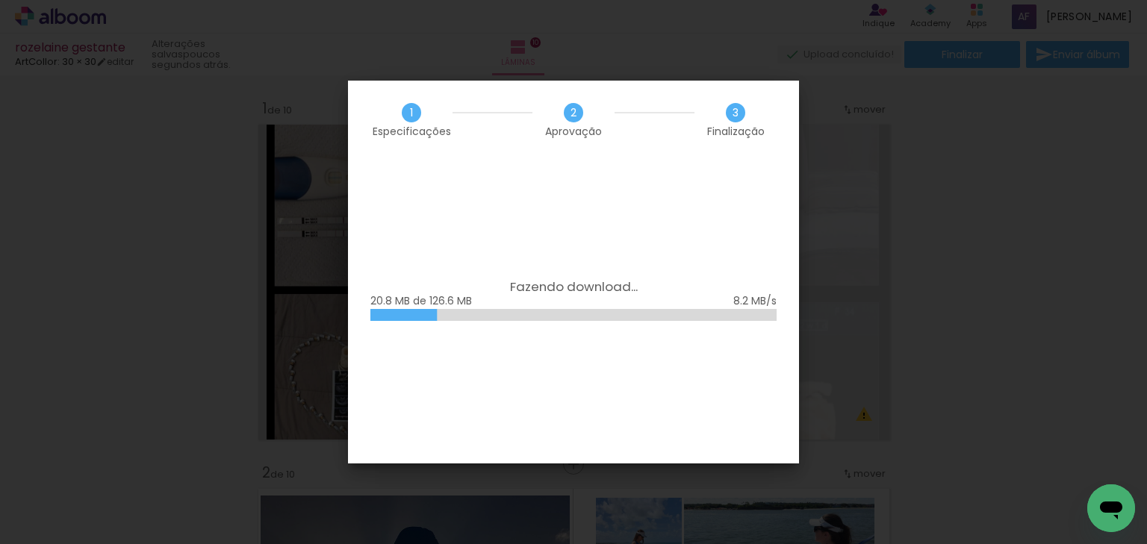
scroll to position [3690, 0]
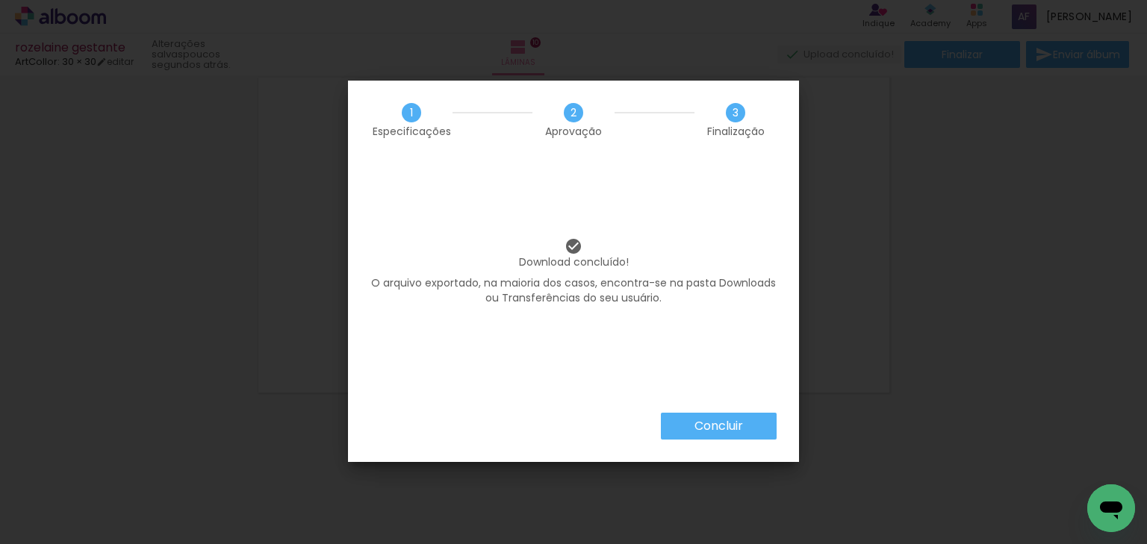
click at [0, 0] on slot "Concluir" at bounding box center [0, 0] width 0 height 0
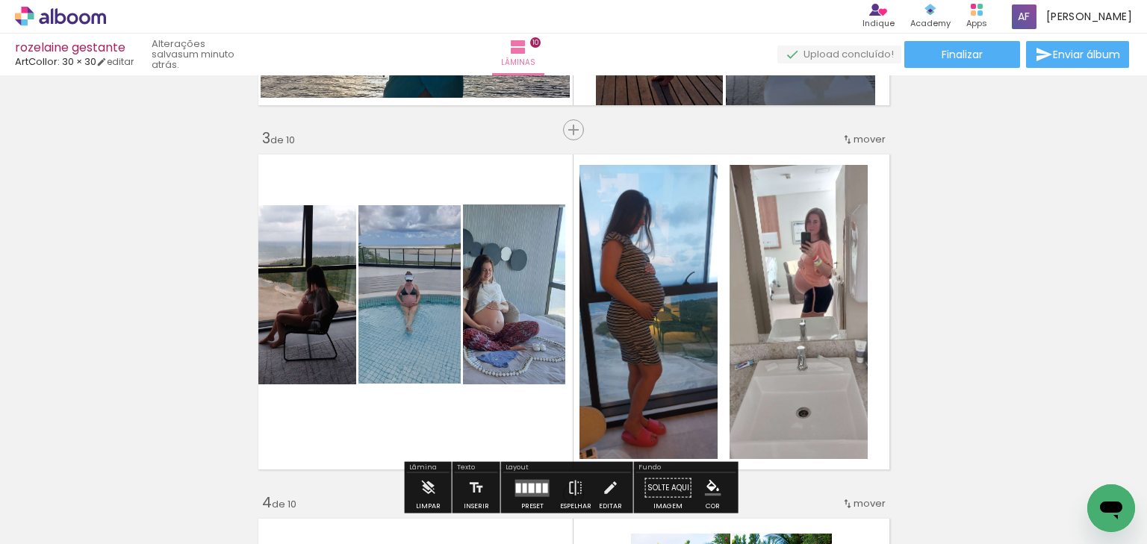
scroll to position [704, 0]
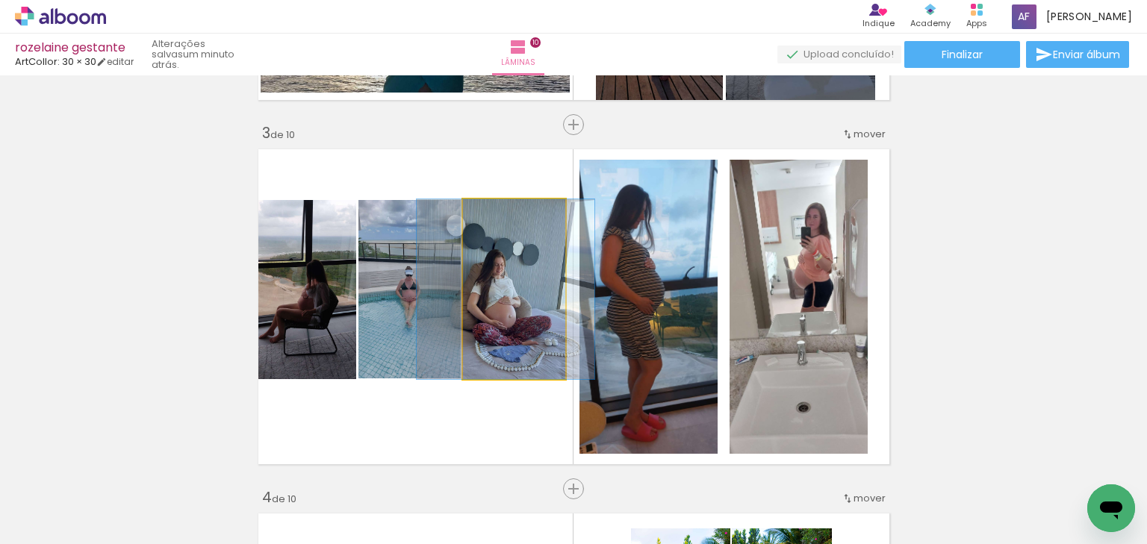
drag, startPoint x: 508, startPoint y: 297, endPoint x: 520, endPoint y: 296, distance: 12.0
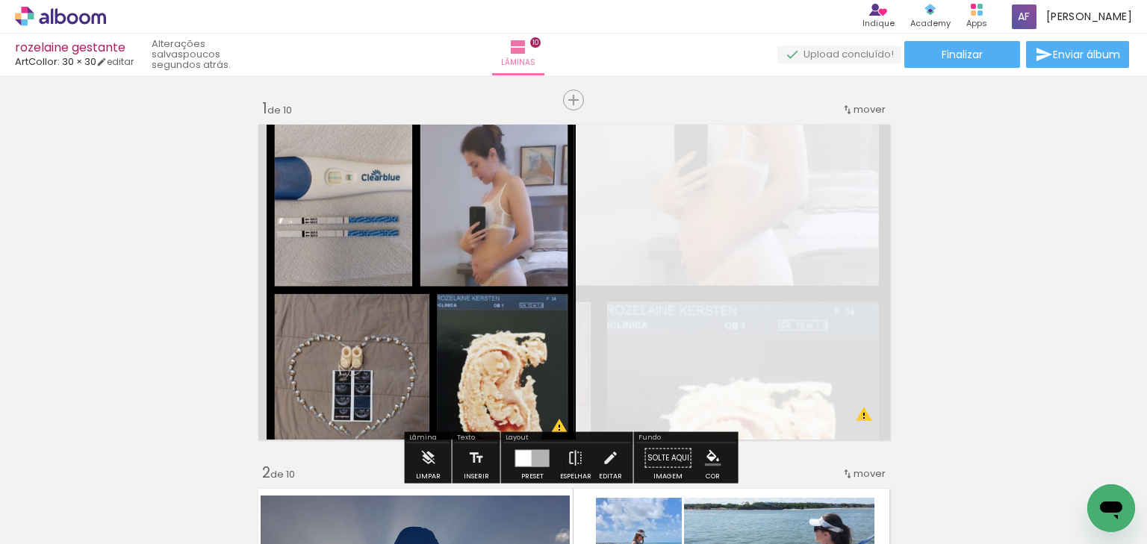
scroll to position [102, 0]
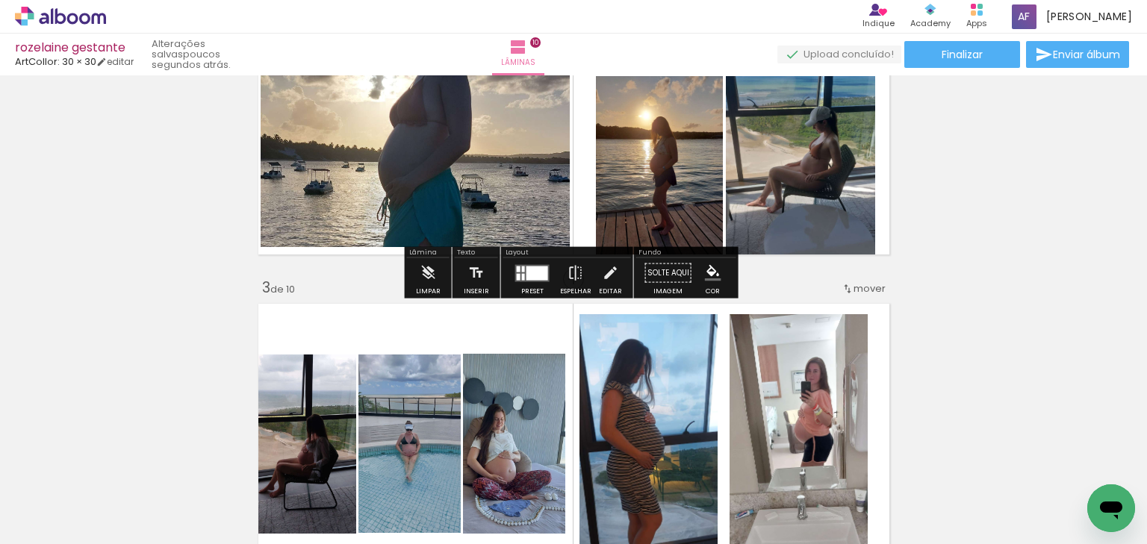
scroll to position [717, 0]
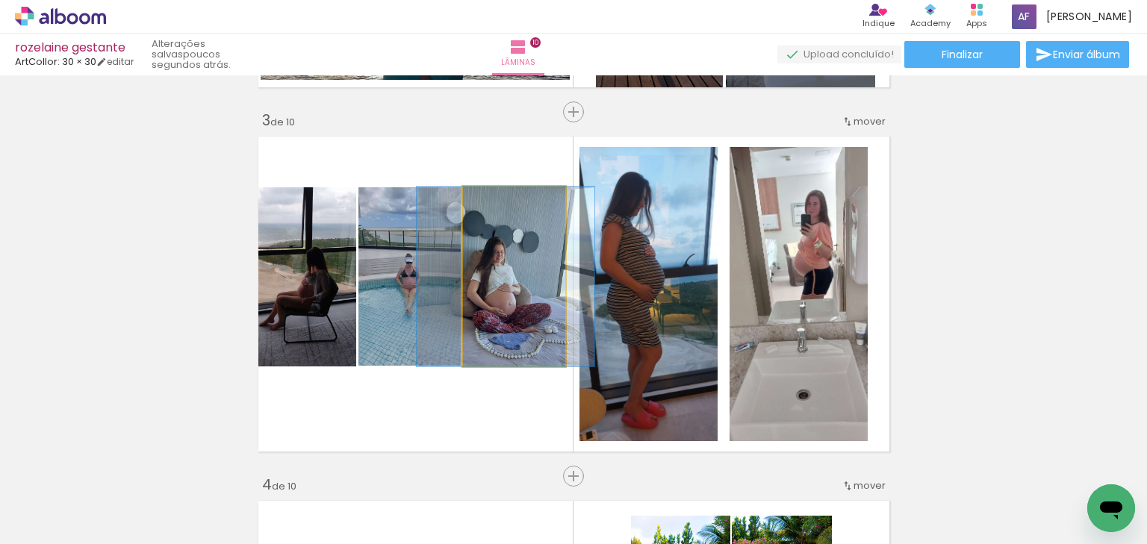
click at [487, 305] on quentale-photo at bounding box center [514, 277] width 103 height 180
click at [494, 292] on quentale-photo at bounding box center [514, 277] width 103 height 180
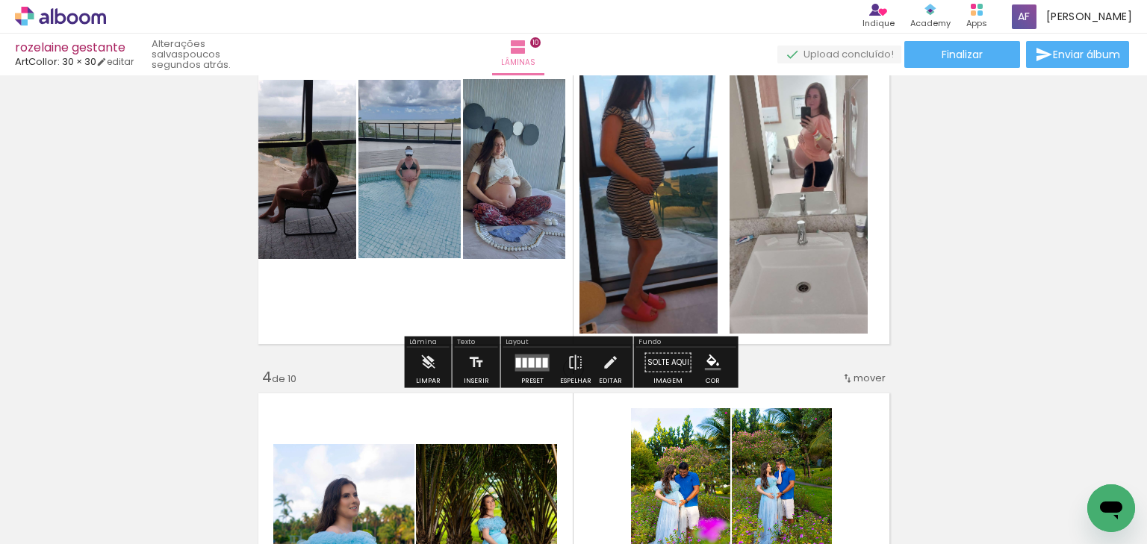
scroll to position [836, 0]
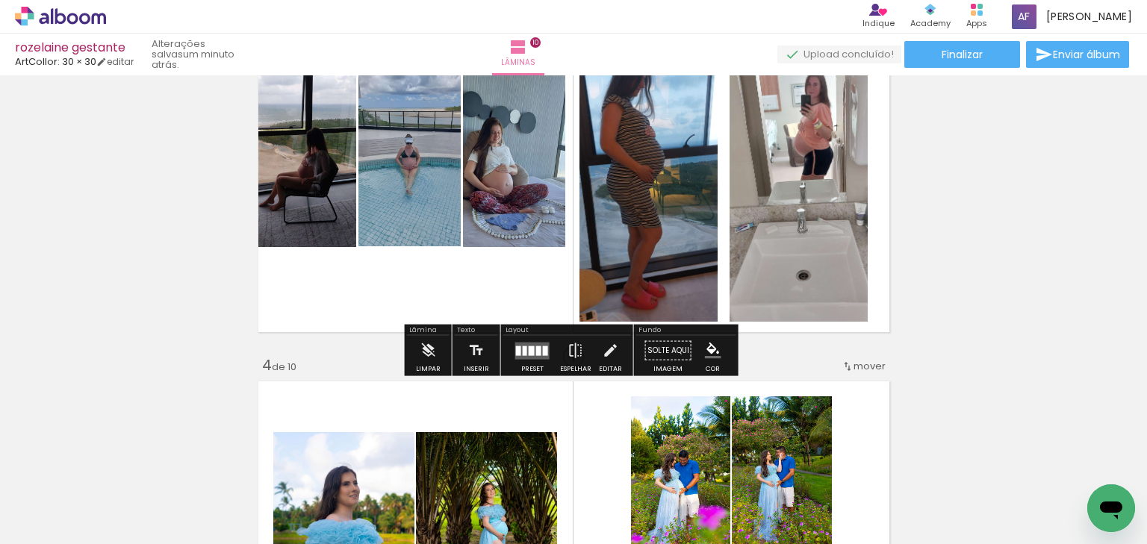
click at [397, 287] on quentale-layouter at bounding box center [573, 174] width 643 height 327
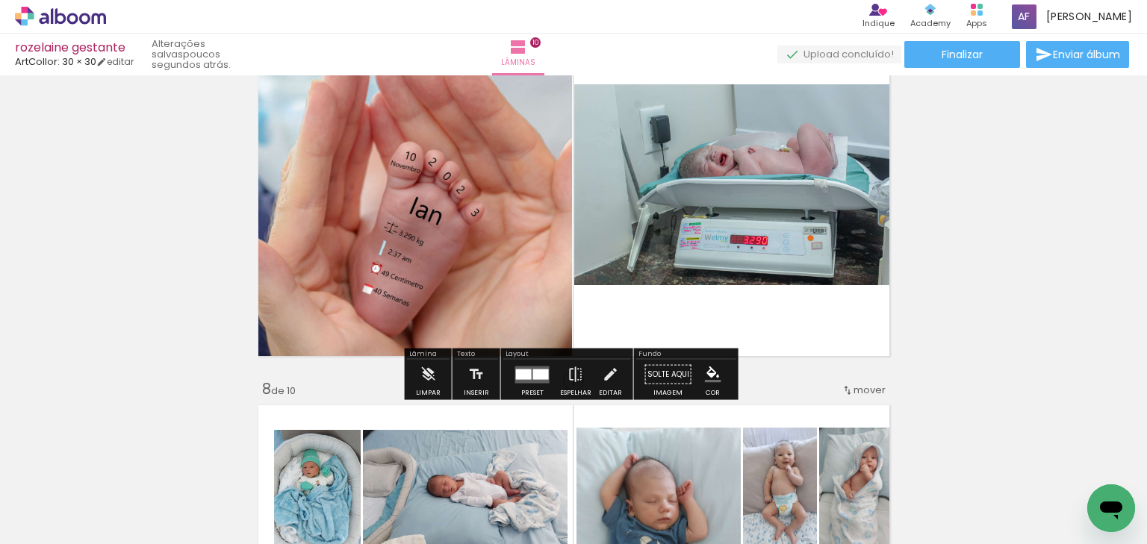
scroll to position [2210, 0]
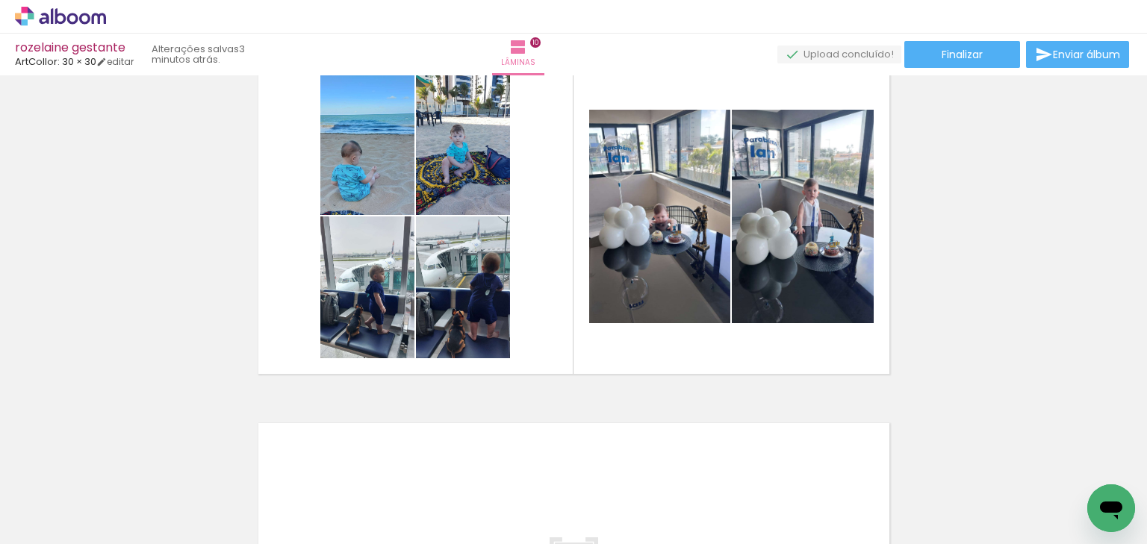
scroll to position [3690, 0]
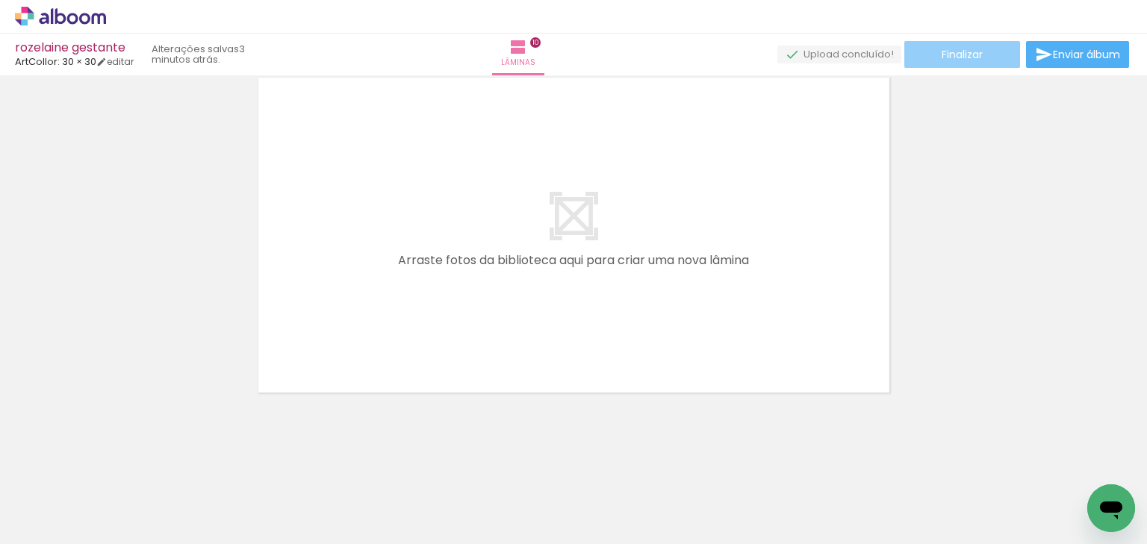
click at [955, 62] on paper-button "Finalizar" at bounding box center [962, 54] width 116 height 27
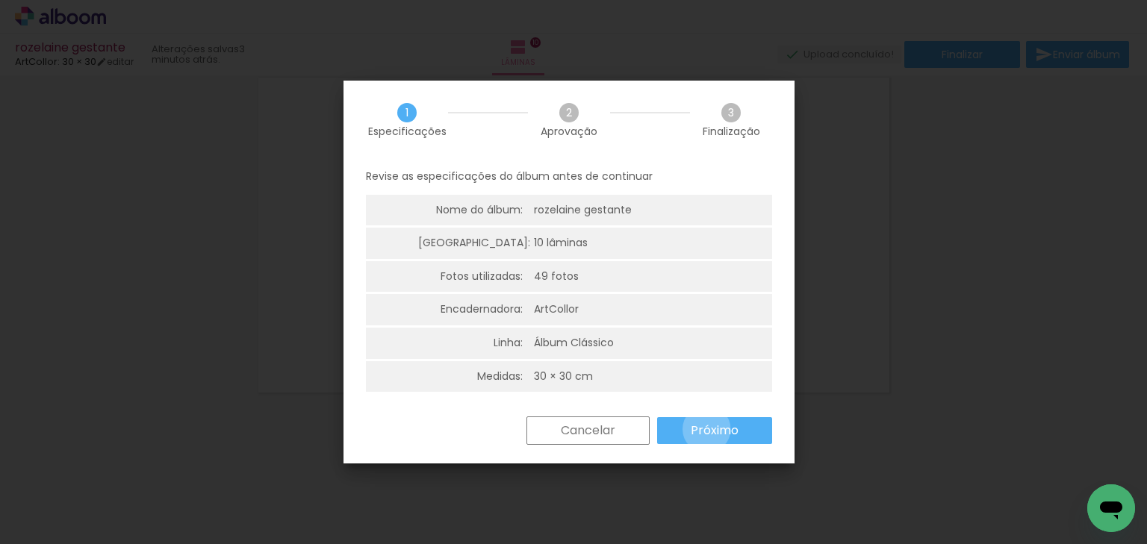
click at [0, 0] on slot "Próximo" at bounding box center [0, 0] width 0 height 0
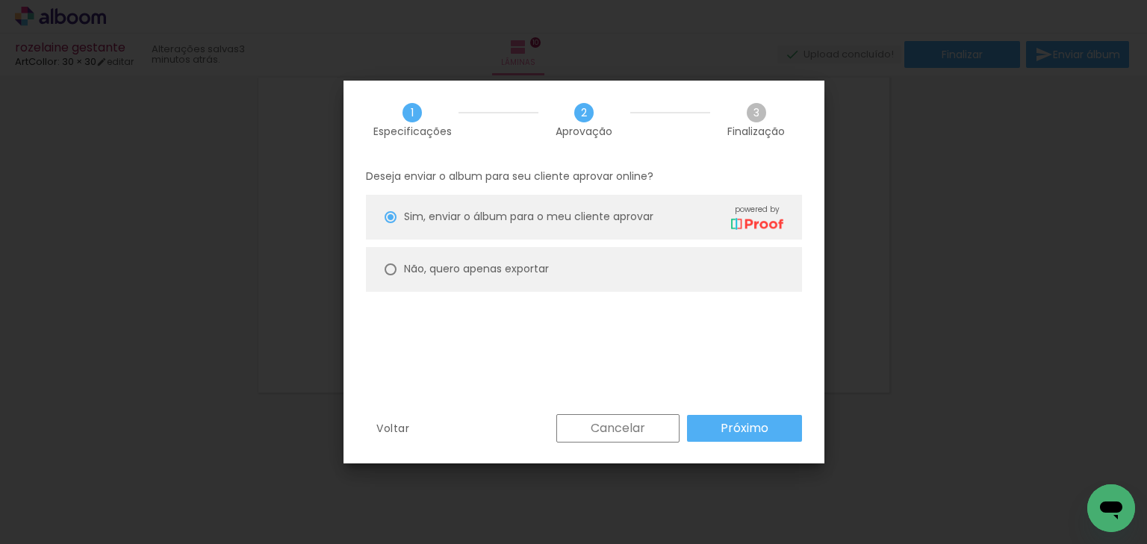
click at [512, 263] on paper-radio-button "Não, quero apenas exportar" at bounding box center [584, 269] width 436 height 45
type paper-radio-button "on"
click at [720, 415] on paper-button "Próximo" at bounding box center [744, 428] width 115 height 27
type input "Alta, 300 DPI"
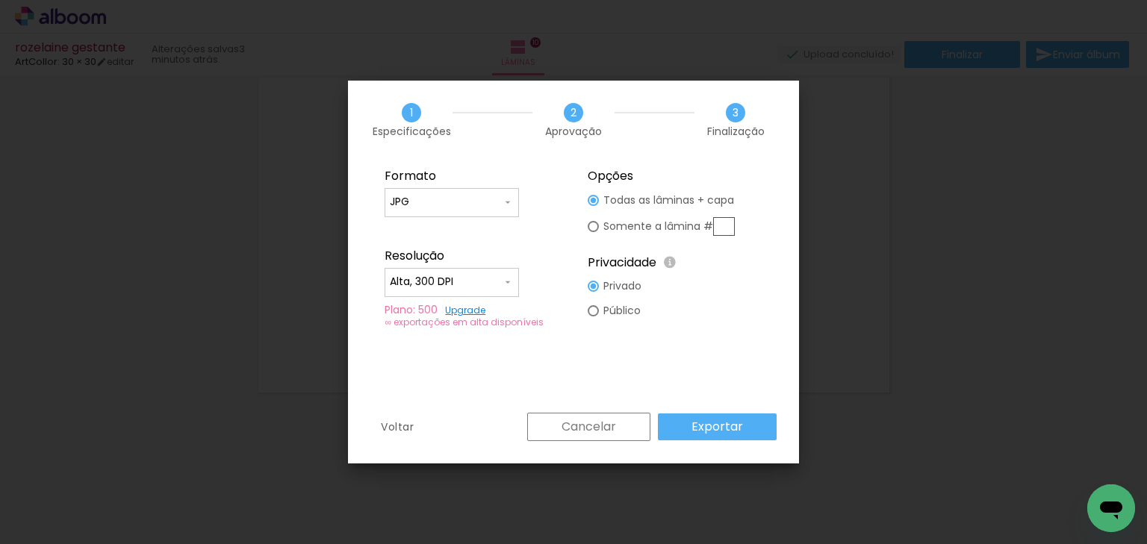
click at [714, 415] on paper-button "Exportar" at bounding box center [717, 427] width 119 height 27
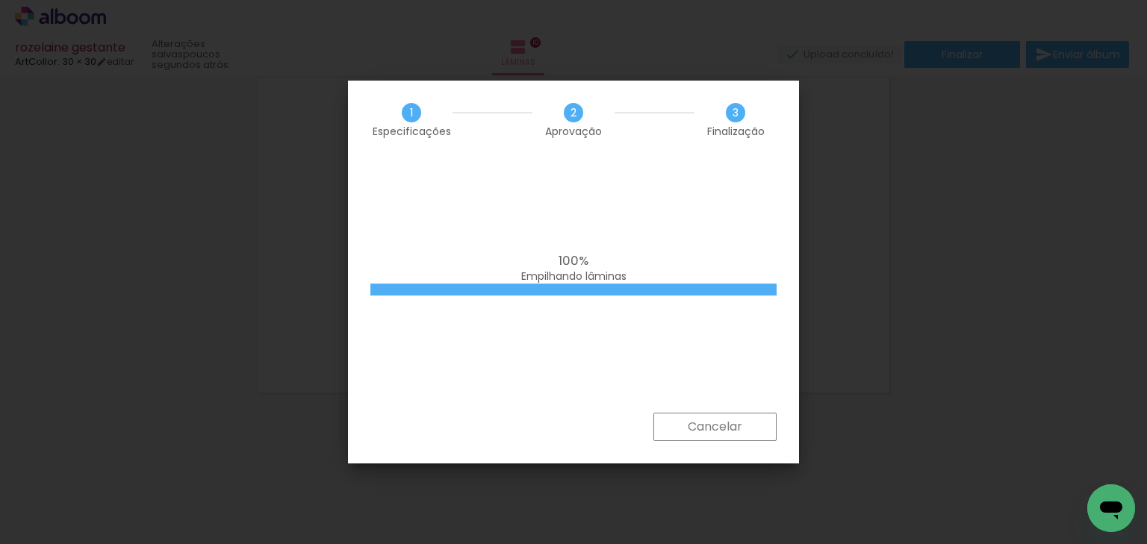
click at [515, 352] on div "100% Empilhando lâminas" at bounding box center [573, 286] width 451 height 254
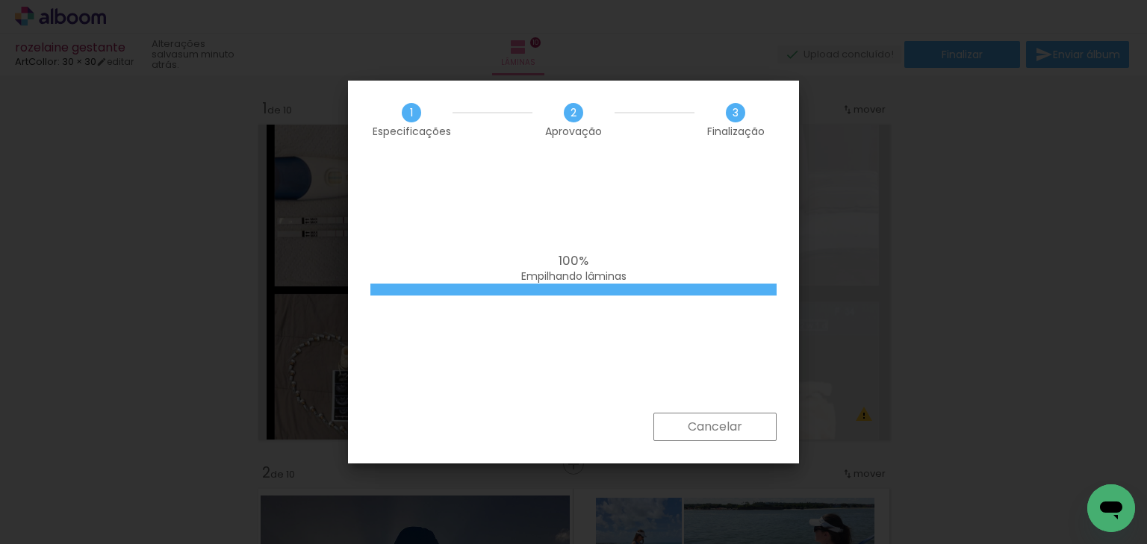
scroll to position [3690, 0]
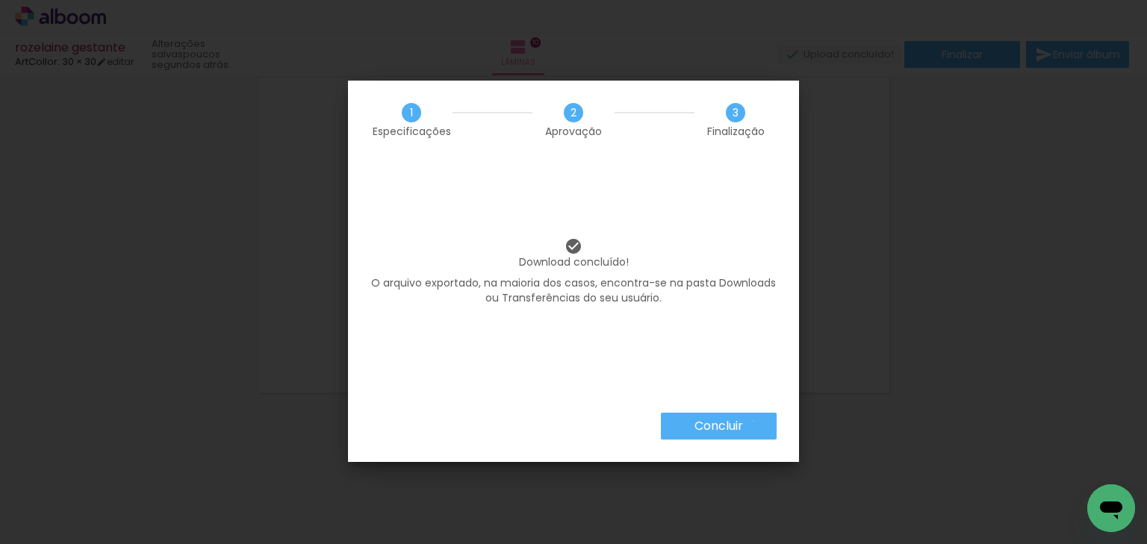
drag, startPoint x: 752, startPoint y: 421, endPoint x: 897, endPoint y: 230, distance: 240.2
click at [752, 421] on paper-button "Concluir" at bounding box center [719, 426] width 116 height 27
